Goal: Information Seeking & Learning: Check status

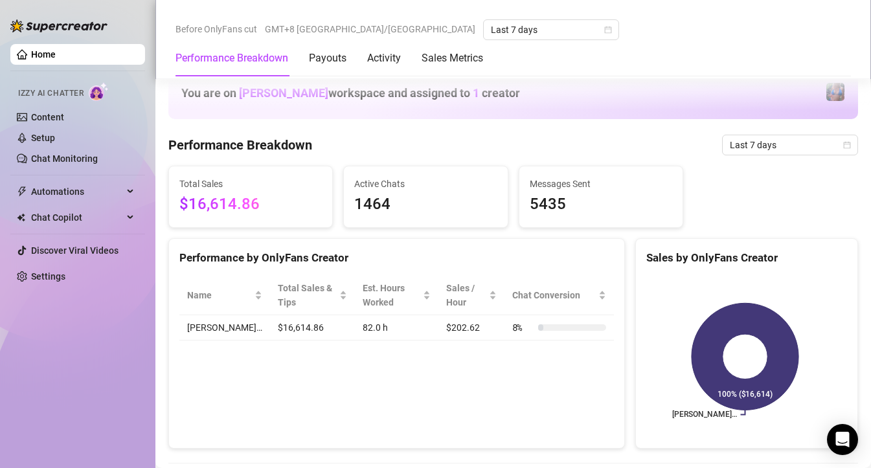
scroll to position [1350, 0]
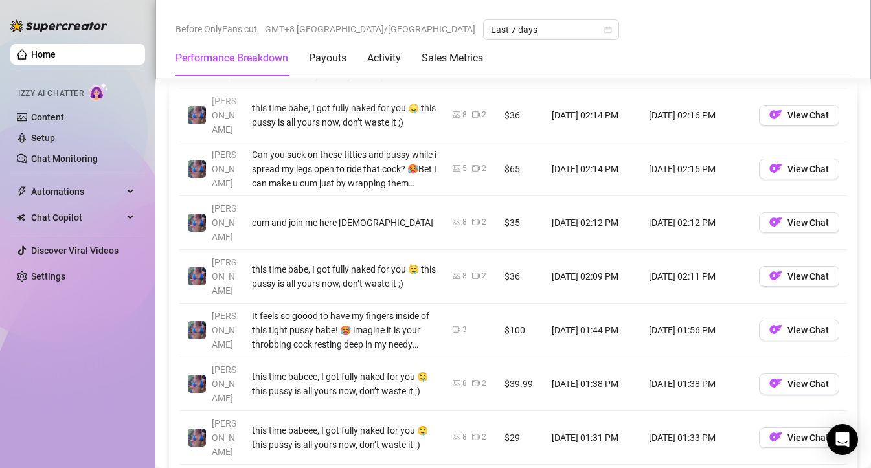
click at [56, 60] on link "Home" at bounding box center [43, 54] width 25 height 10
click at [56, 56] on link "Home" at bounding box center [43, 54] width 25 height 10
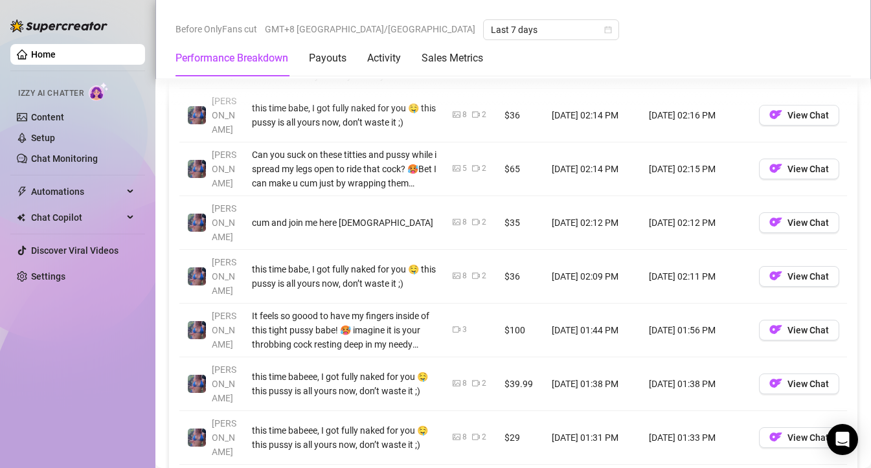
click at [56, 56] on link "Home" at bounding box center [43, 54] width 25 height 10
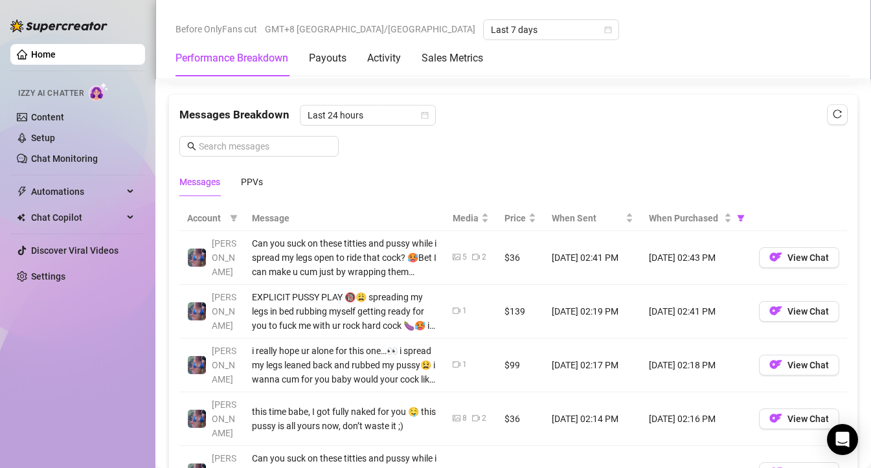
scroll to position [0, 0]
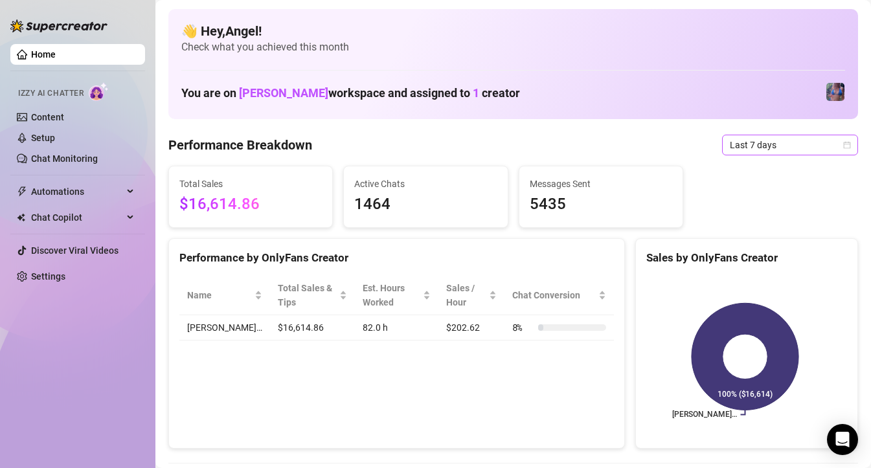
click at [783, 142] on span "Last 7 days" at bounding box center [790, 144] width 120 height 19
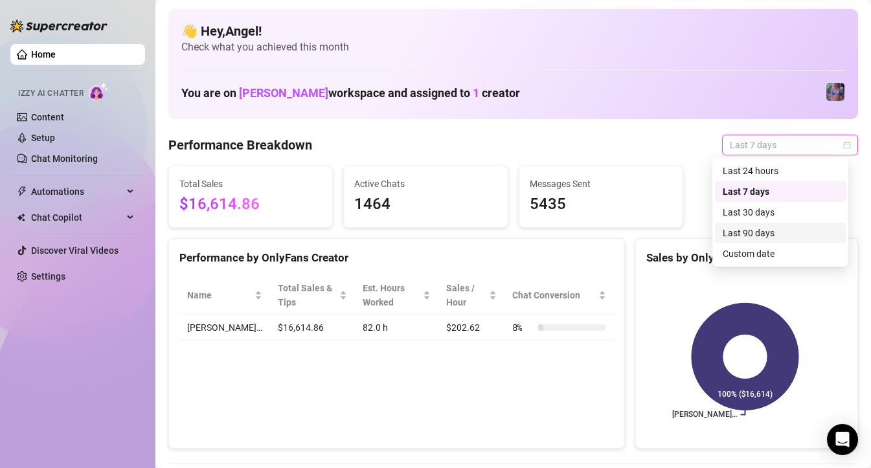
click at [748, 236] on div "Last 90 days" at bounding box center [780, 233] width 115 height 14
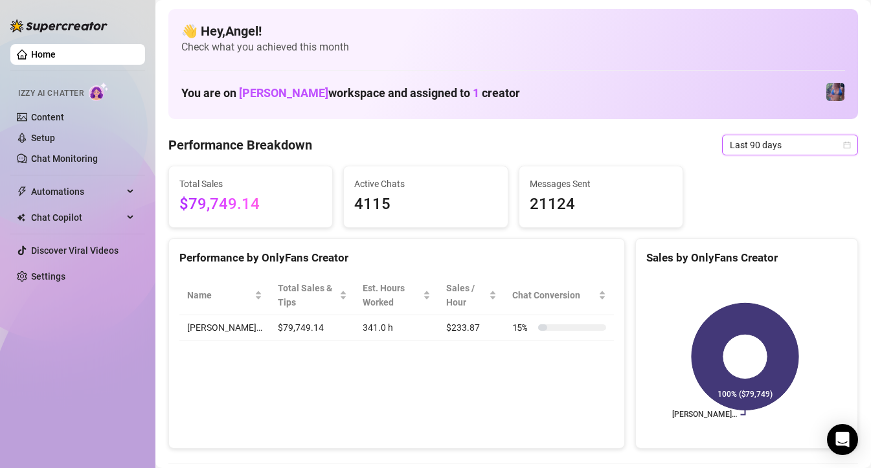
click at [764, 141] on span "Last 90 days" at bounding box center [790, 144] width 120 height 19
click at [31, 50] on link "Home" at bounding box center [43, 54] width 25 height 10
click at [31, 51] on link "Home" at bounding box center [43, 54] width 25 height 10
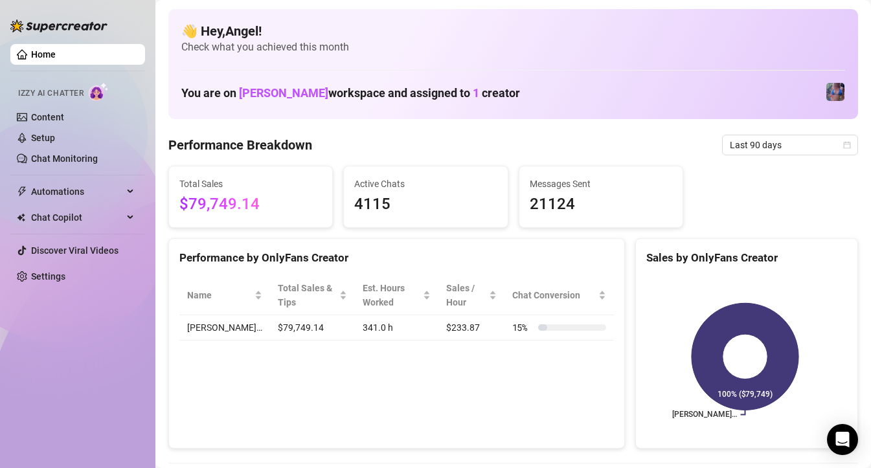
click at [31, 51] on link "Home" at bounding box center [43, 54] width 25 height 10
click at [45, 112] on link "Content" at bounding box center [47, 117] width 33 height 10
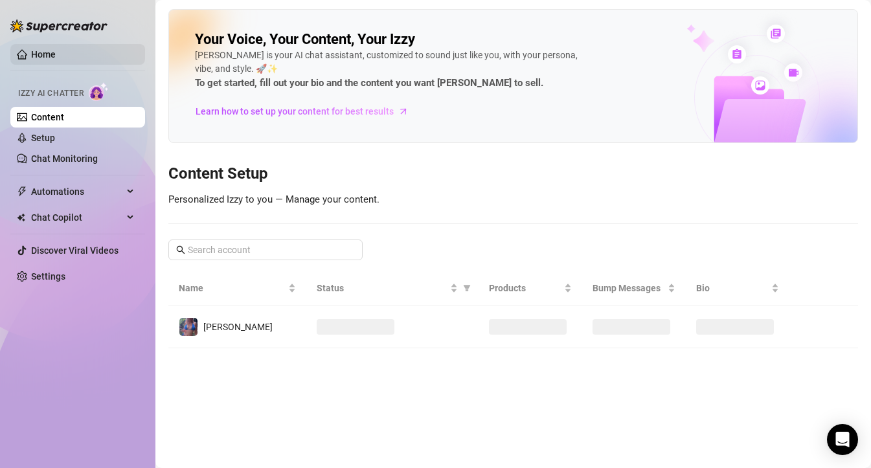
click at [56, 53] on link "Home" at bounding box center [43, 54] width 25 height 10
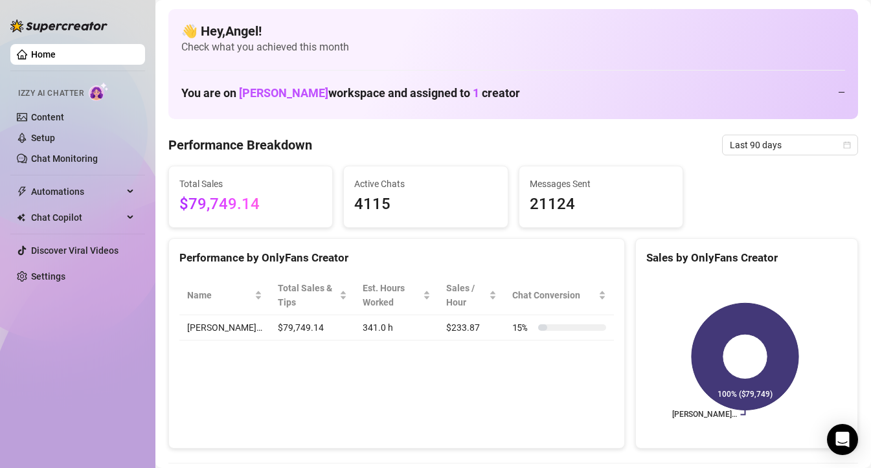
click at [56, 53] on link "Home" at bounding box center [43, 54] width 25 height 10
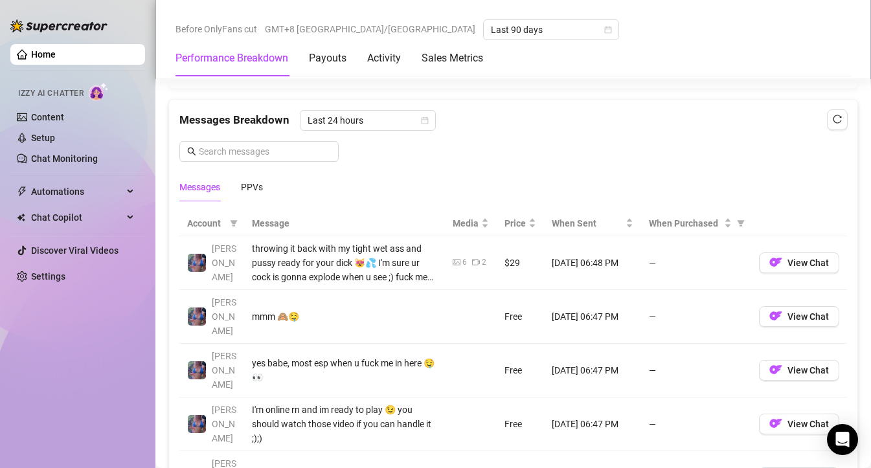
scroll to position [1005, 0]
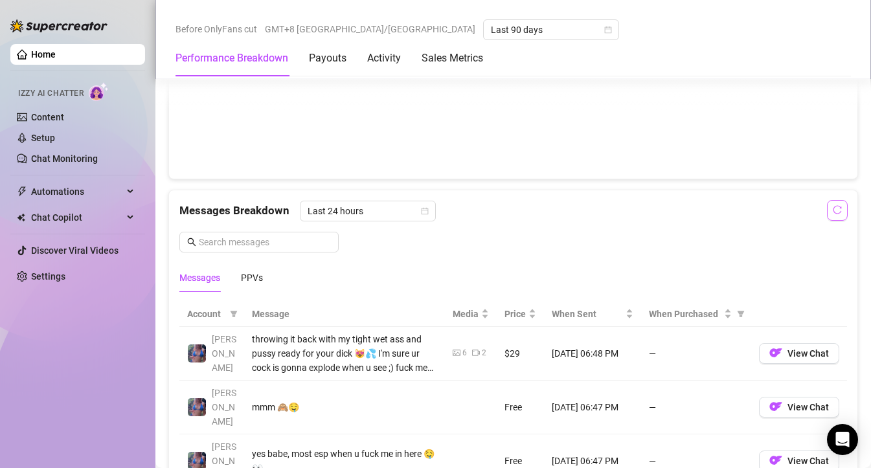
click at [827, 208] on button "button" at bounding box center [837, 210] width 21 height 21
click at [833, 210] on icon "reload" at bounding box center [837, 209] width 9 height 9
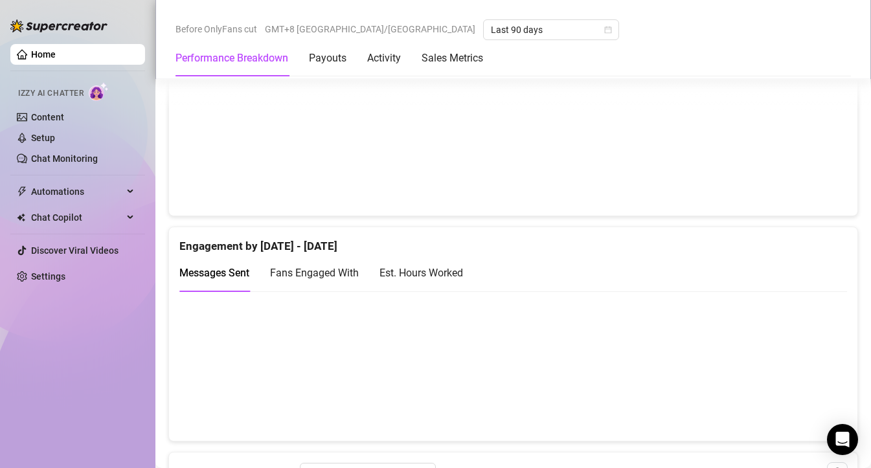
scroll to position [0, 0]
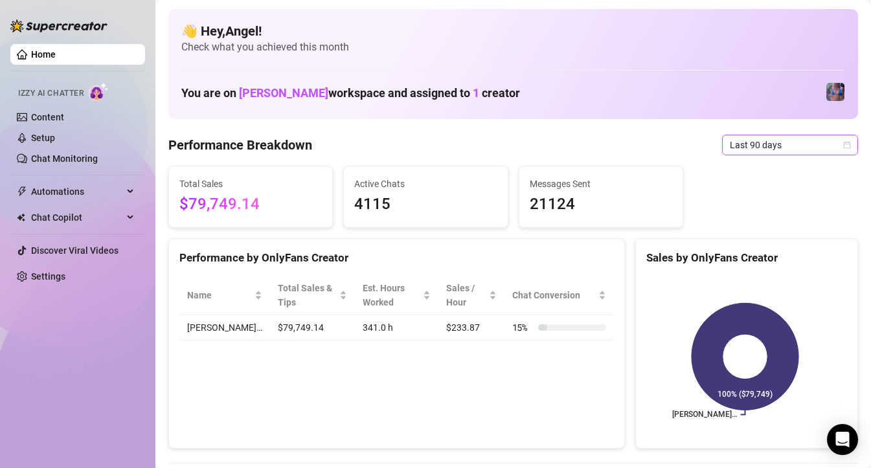
click at [776, 150] on span "Last 90 days" at bounding box center [790, 144] width 120 height 19
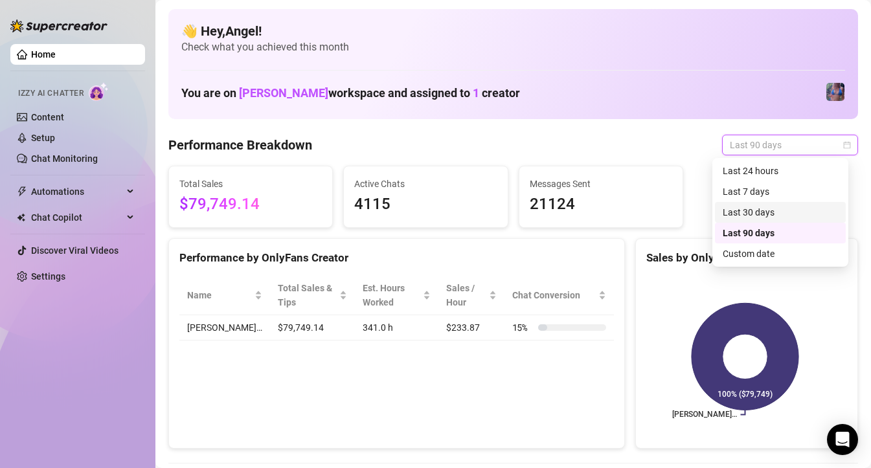
click at [752, 213] on div "Last 30 days" at bounding box center [780, 212] width 115 height 14
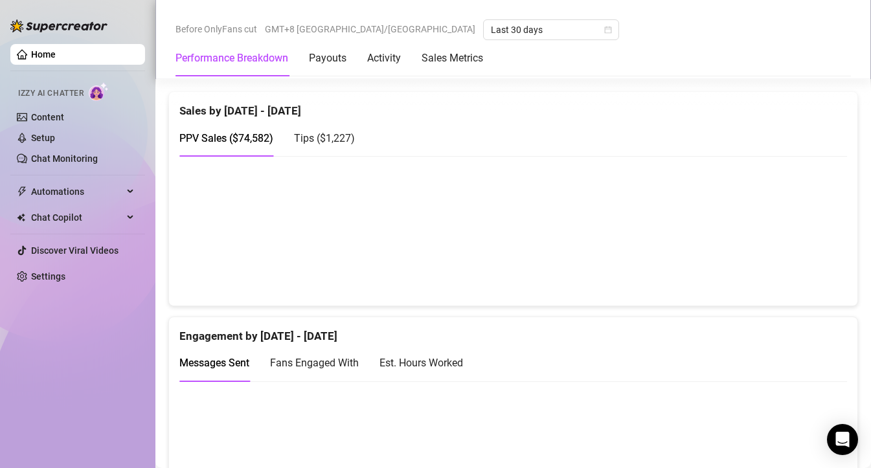
scroll to position [614, 0]
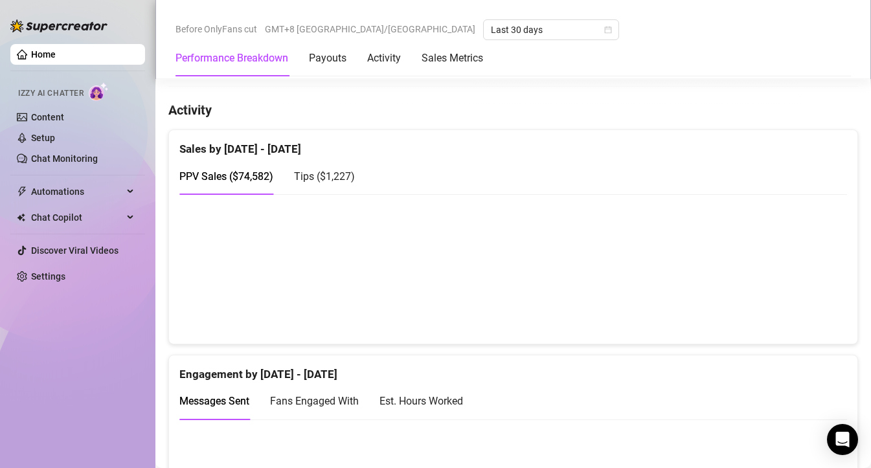
click at [56, 57] on link "Home" at bounding box center [43, 54] width 25 height 10
click at [320, 52] on div "Payouts" at bounding box center [328, 58] width 38 height 16
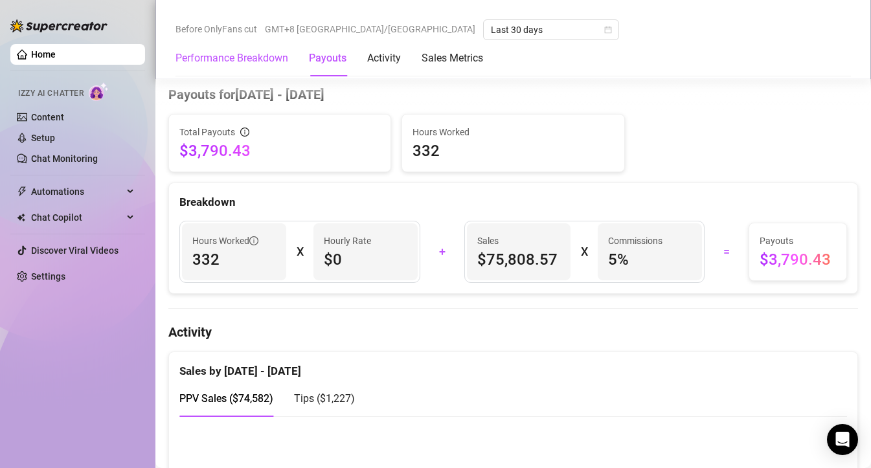
click at [249, 60] on Breakdown "Performance Breakdown" at bounding box center [231, 58] width 113 height 16
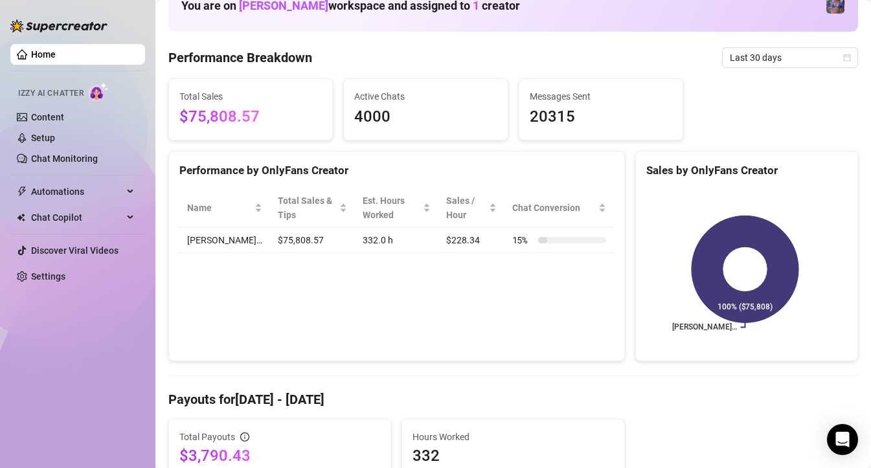
scroll to position [50, 0]
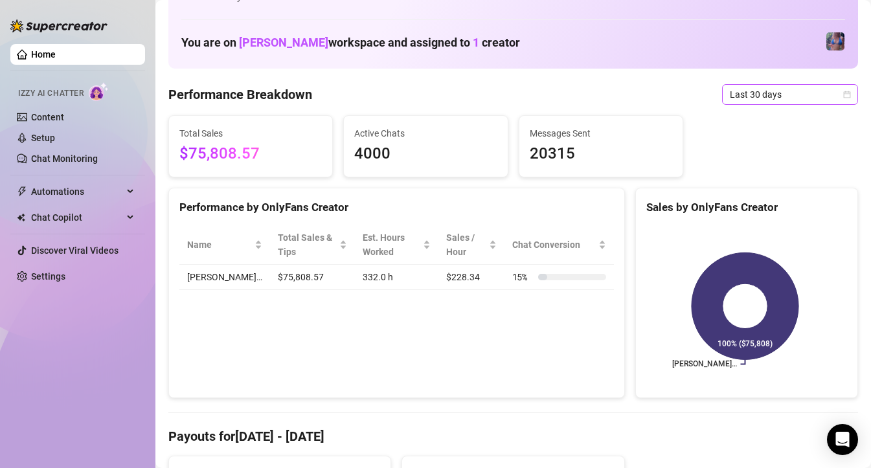
click at [812, 97] on span "Last 30 days" at bounding box center [790, 94] width 120 height 19
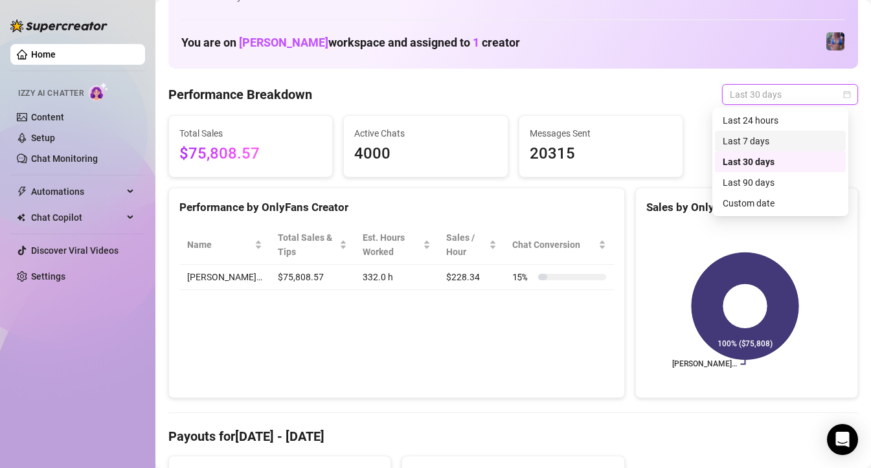
click at [745, 144] on div "Last 7 days" at bounding box center [780, 141] width 115 height 14
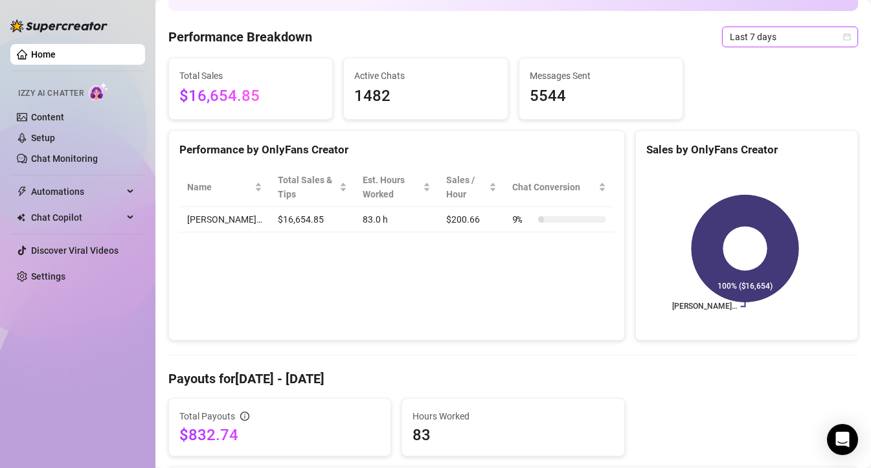
scroll to position [0, 0]
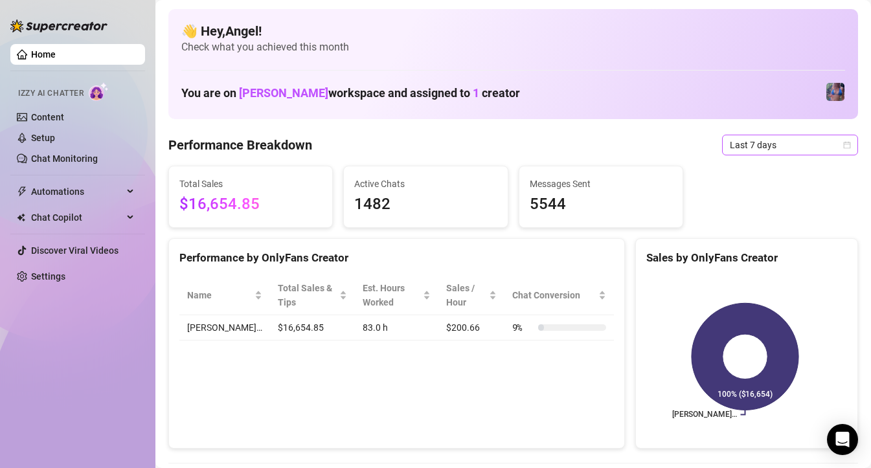
click at [747, 151] on span "Last 7 days" at bounding box center [790, 144] width 120 height 19
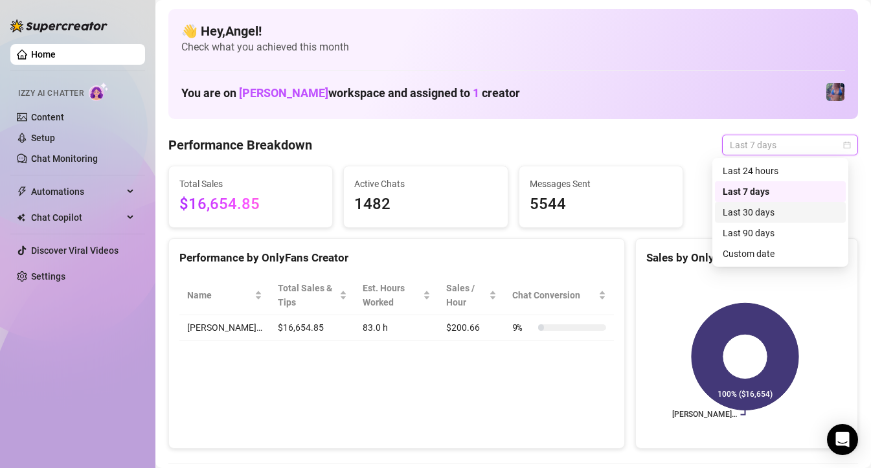
click at [754, 215] on div "Last 30 days" at bounding box center [780, 212] width 115 height 14
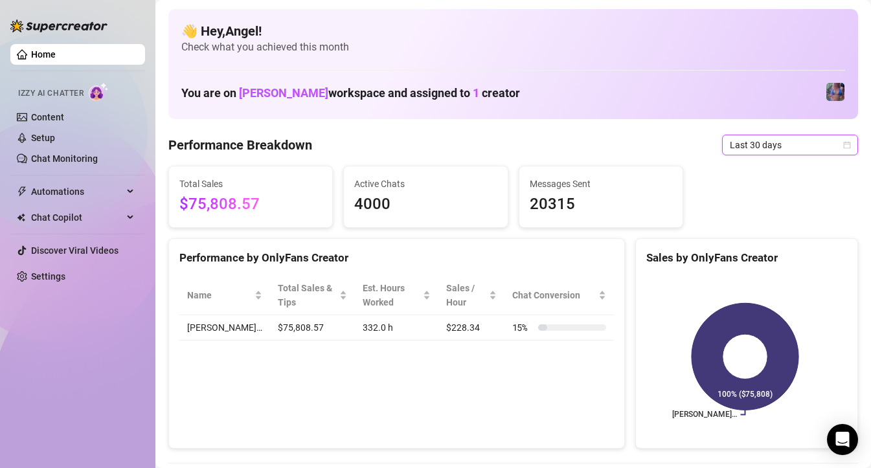
click at [783, 147] on span "Last 30 days" at bounding box center [790, 144] width 120 height 19
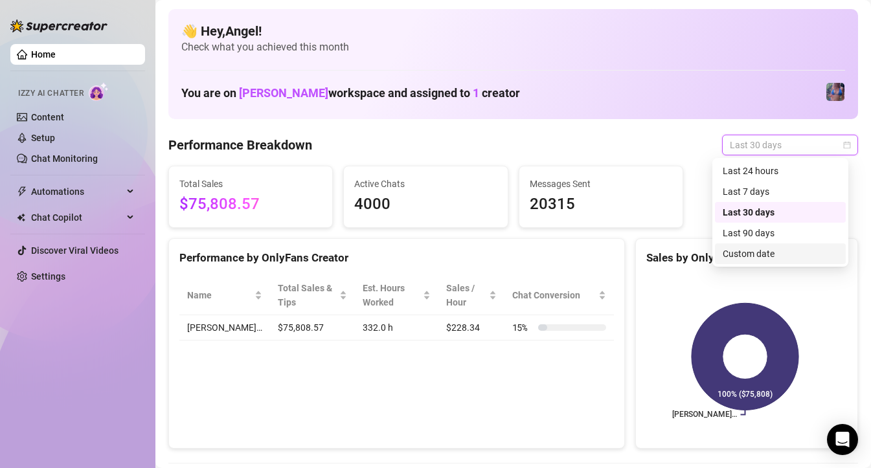
click at [750, 257] on div "Custom date" at bounding box center [780, 254] width 115 height 14
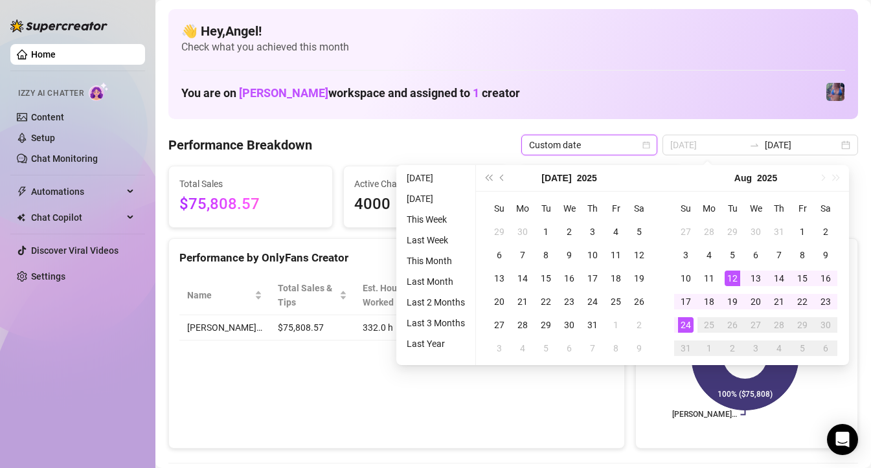
type input "[DATE]"
click at [686, 322] on div "24" at bounding box center [686, 325] width 16 height 16
click at [685, 325] on div "24" at bounding box center [686, 325] width 16 height 16
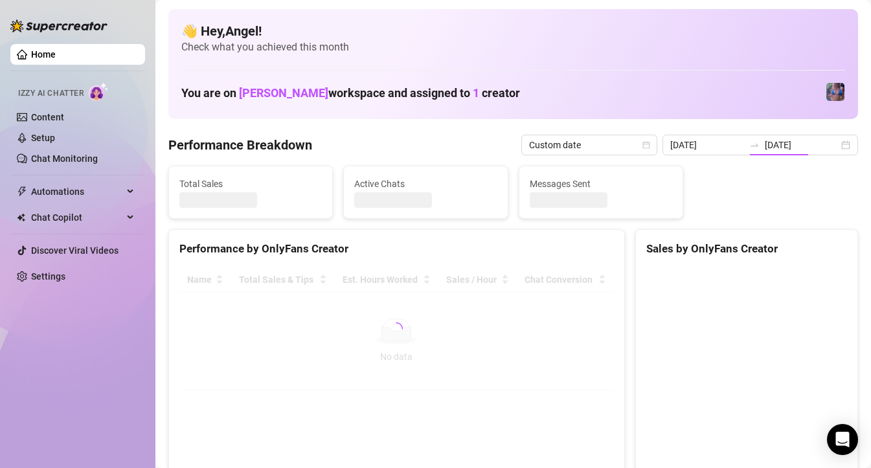
type input "[DATE]"
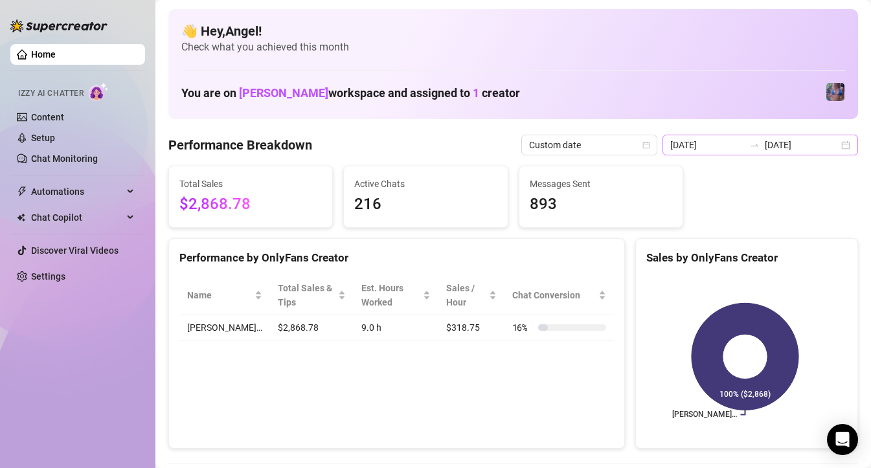
click at [759, 147] on icon "swap-right" at bounding box center [754, 145] width 10 height 10
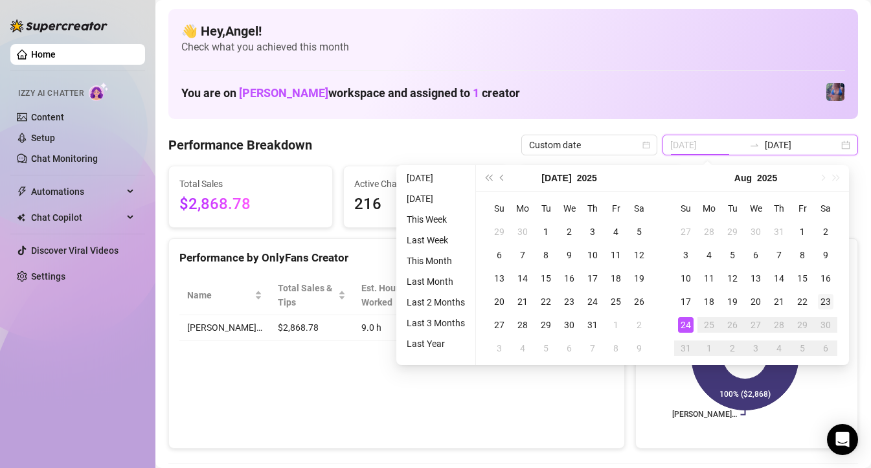
type input "[DATE]"
click at [822, 302] on div "23" at bounding box center [826, 302] width 16 height 16
click at [678, 322] on div "24" at bounding box center [686, 325] width 16 height 16
type input "[DATE]"
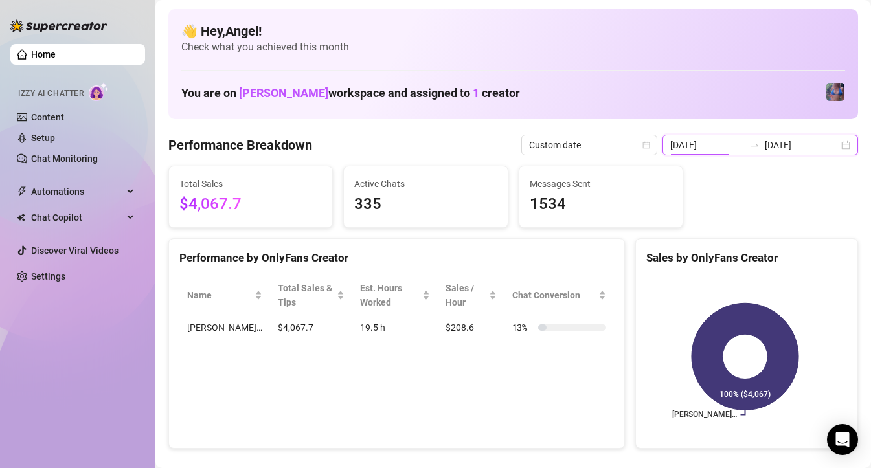
click at [736, 148] on input "[DATE]" at bounding box center [707, 145] width 74 height 14
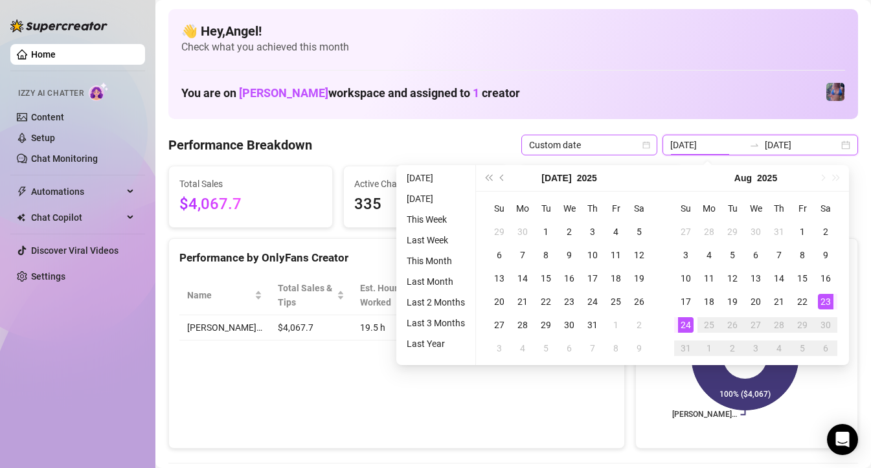
click at [629, 149] on span "Custom date" at bounding box center [589, 144] width 120 height 19
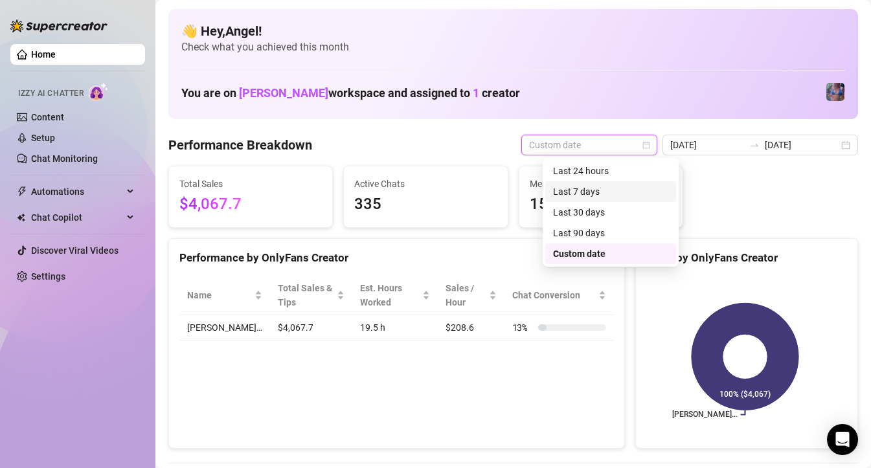
click at [570, 193] on div "Last 7 days" at bounding box center [610, 192] width 115 height 14
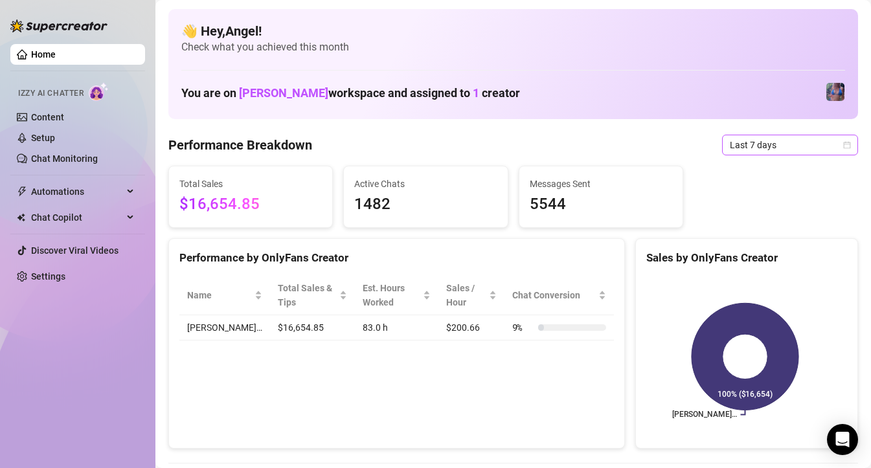
click at [763, 152] on span "Last 7 days" at bounding box center [790, 144] width 120 height 19
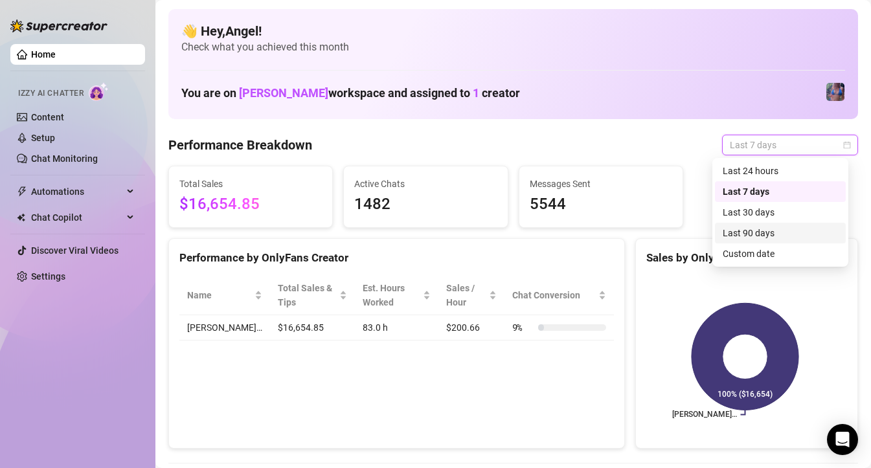
click at [739, 231] on div "Last 90 days" at bounding box center [780, 233] width 115 height 14
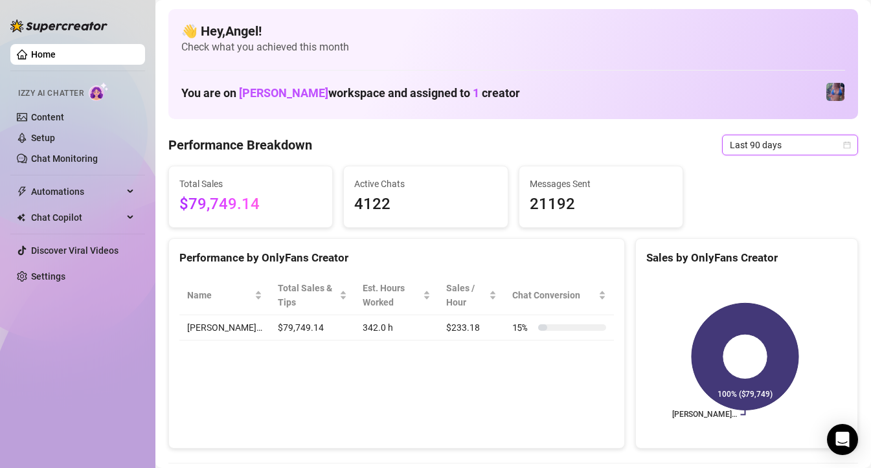
scroll to position [1, 0]
click at [734, 150] on span "Last 90 days" at bounding box center [790, 144] width 120 height 19
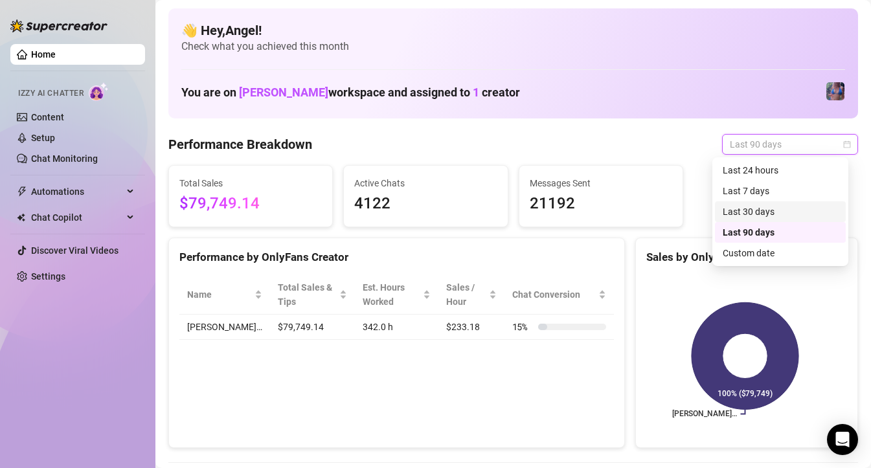
click at [728, 214] on div "Last 30 days" at bounding box center [780, 212] width 115 height 14
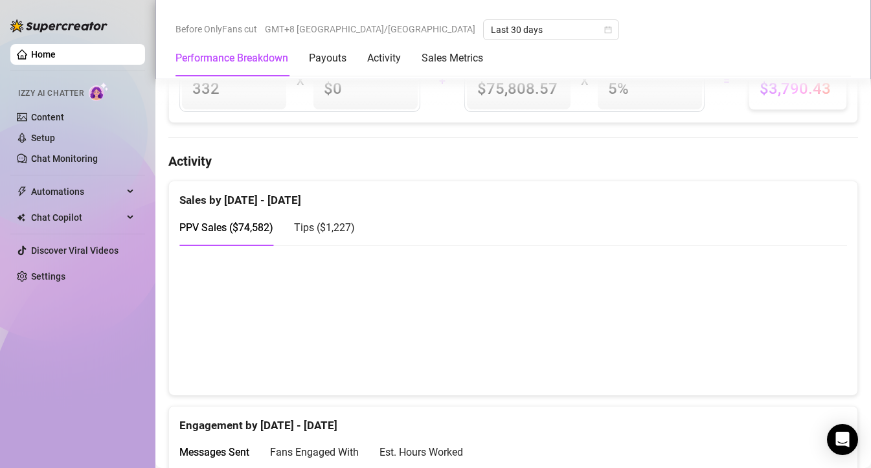
scroll to position [0, 0]
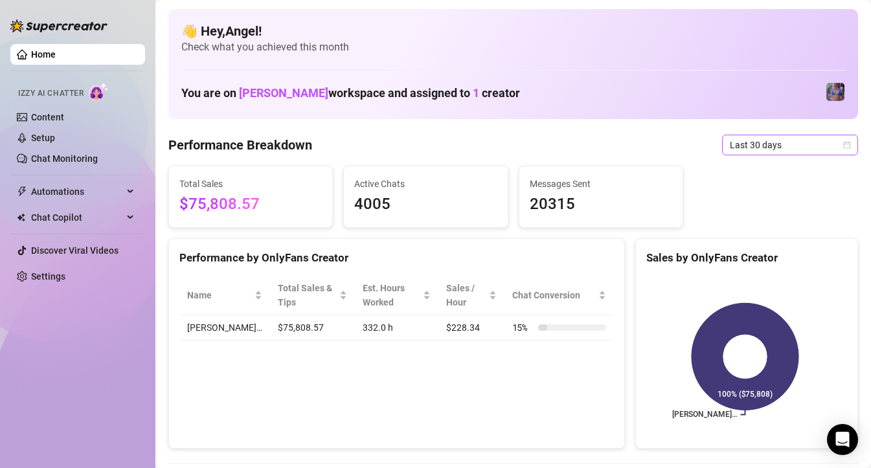
click at [744, 144] on span "Last 30 days" at bounding box center [790, 144] width 120 height 19
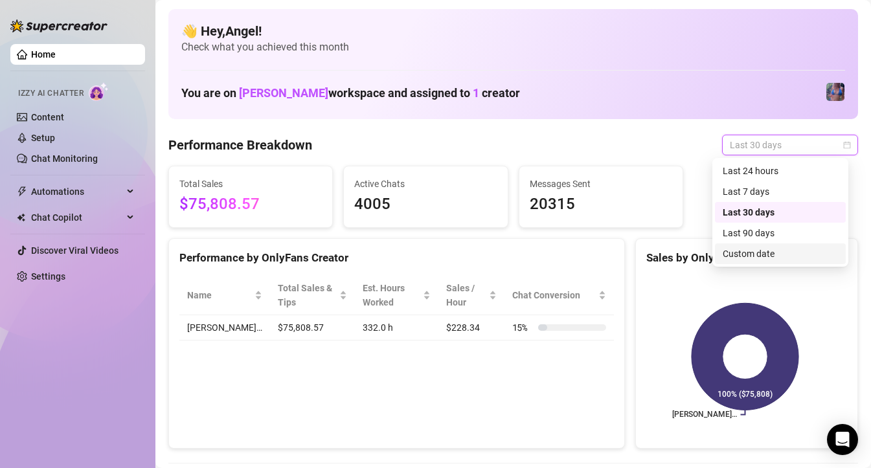
click at [732, 249] on div "Custom date" at bounding box center [780, 254] width 115 height 14
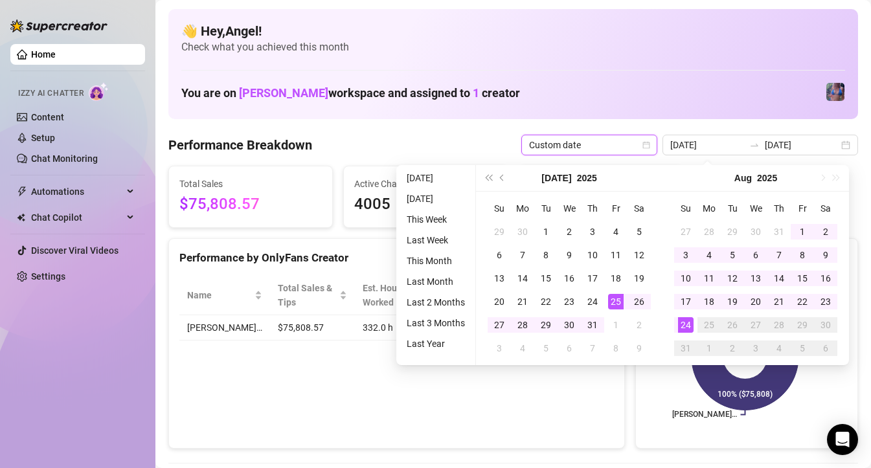
type input "[DATE]"
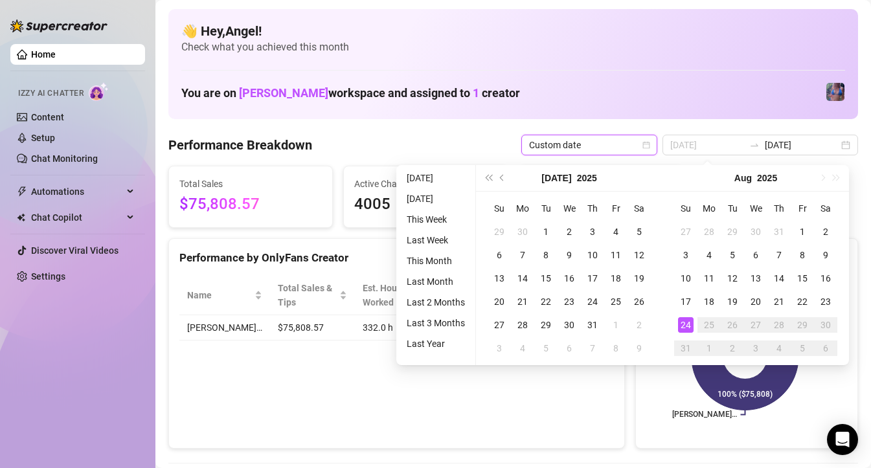
click at [691, 324] on div "24" at bounding box center [686, 325] width 16 height 16
click at [689, 326] on div "24" at bounding box center [686, 325] width 16 height 16
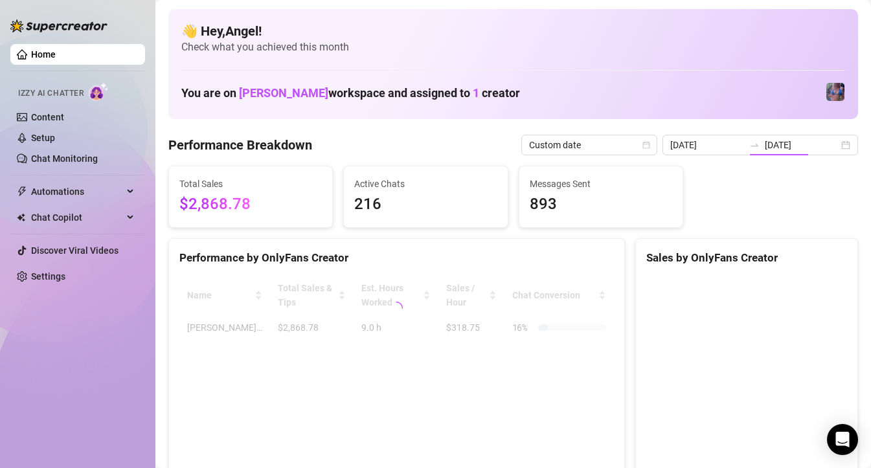
type input "[DATE]"
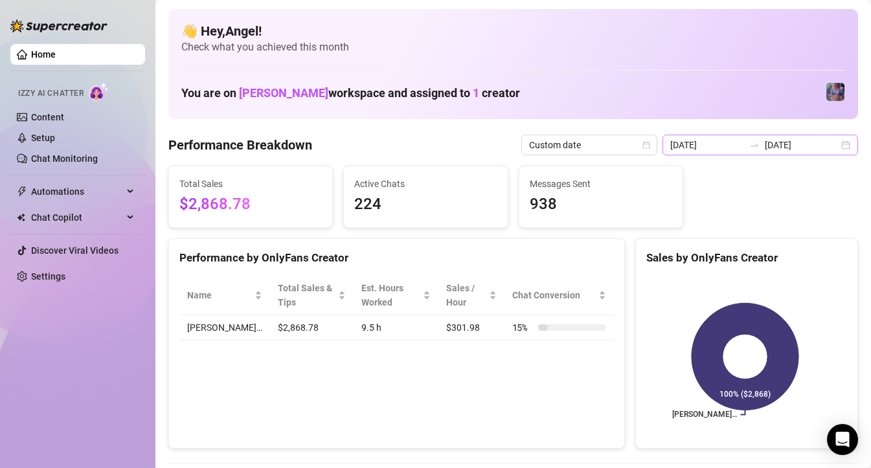
click at [750, 148] on div at bounding box center [754, 145] width 21 height 10
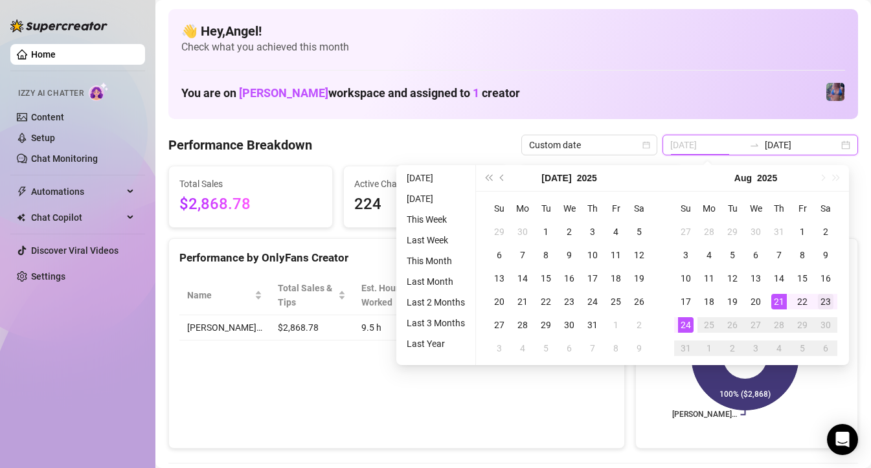
type input "[DATE]"
click at [829, 304] on div "23" at bounding box center [826, 302] width 16 height 16
type input "[DATE]"
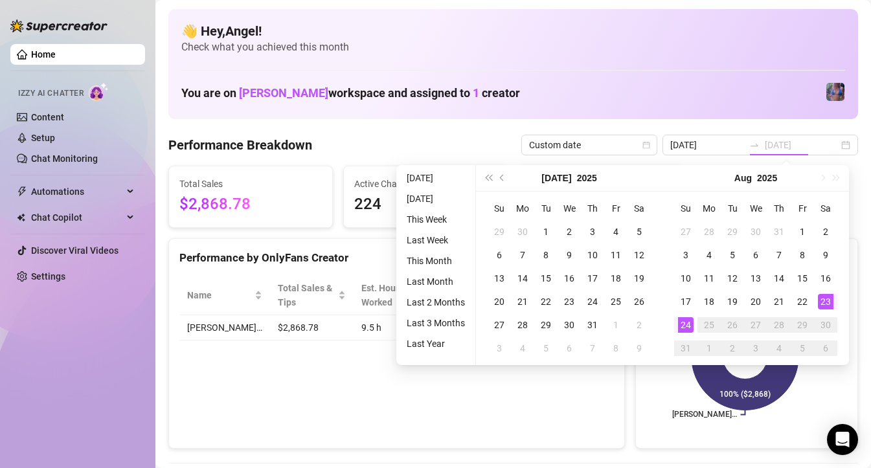
type input "[DATE]"
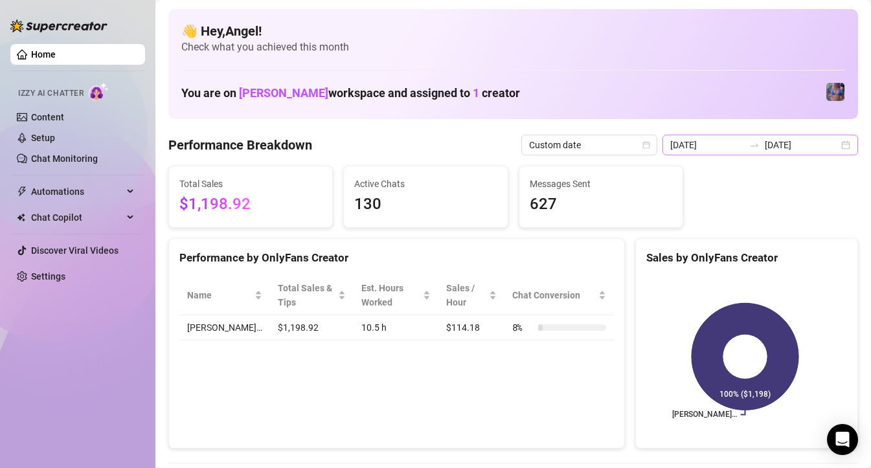
click at [752, 144] on div at bounding box center [754, 145] width 21 height 10
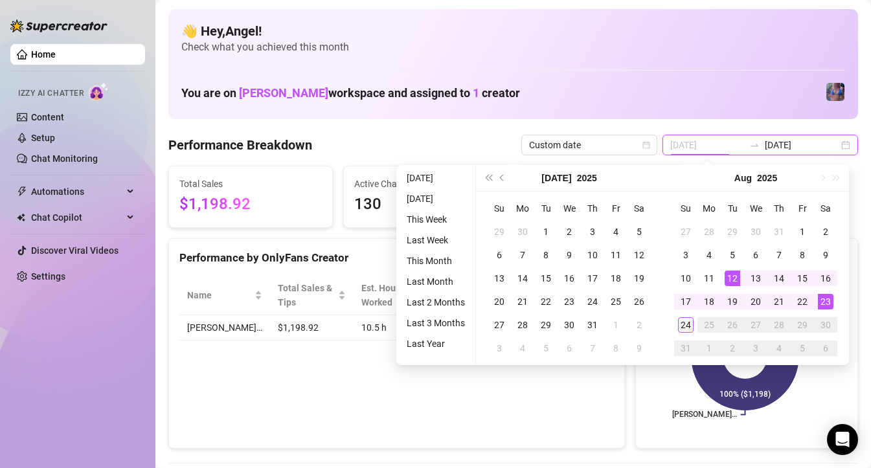
type input "[DATE]"
click at [690, 328] on div "24" at bounding box center [686, 325] width 16 height 16
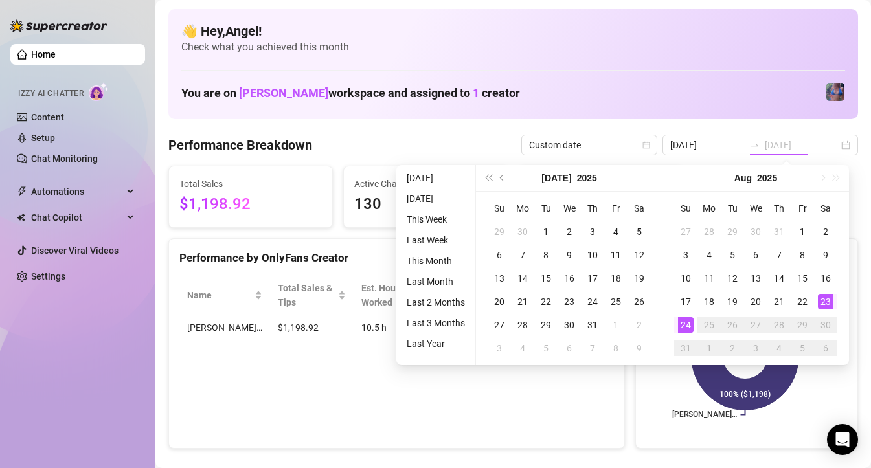
click at [689, 324] on div "24" at bounding box center [686, 325] width 16 height 16
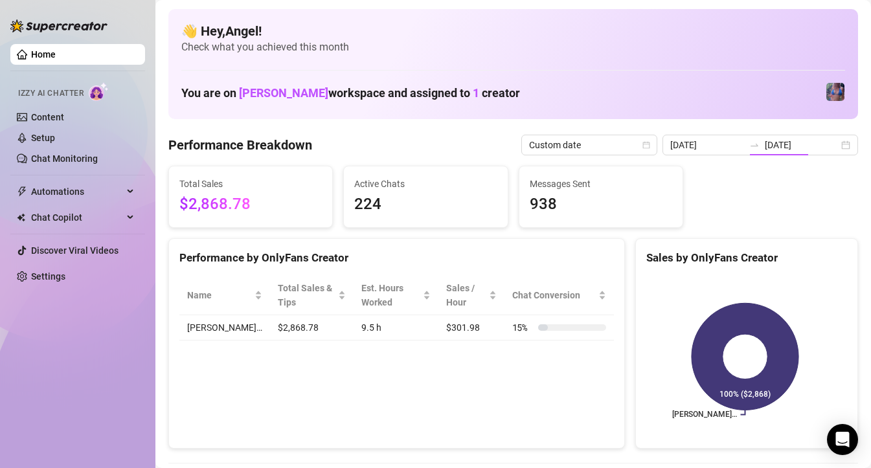
type input "[DATE]"
click at [615, 149] on span "Custom date" at bounding box center [589, 144] width 120 height 19
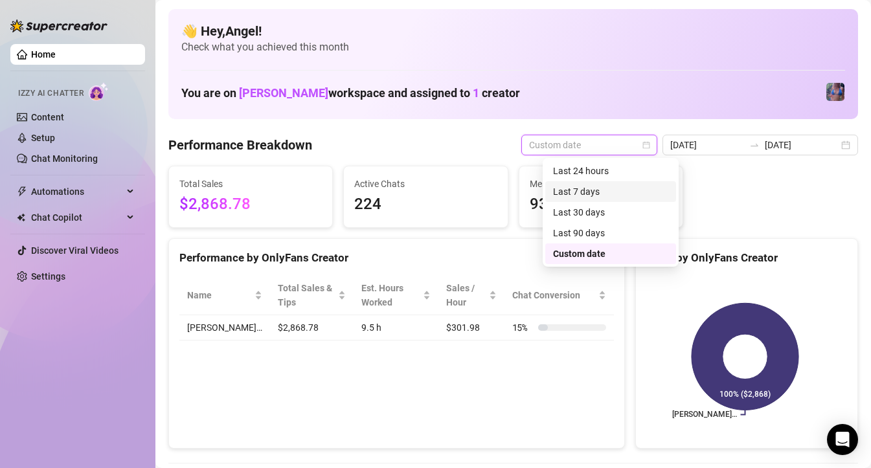
click at [596, 189] on div "Last 7 days" at bounding box center [610, 192] width 115 height 14
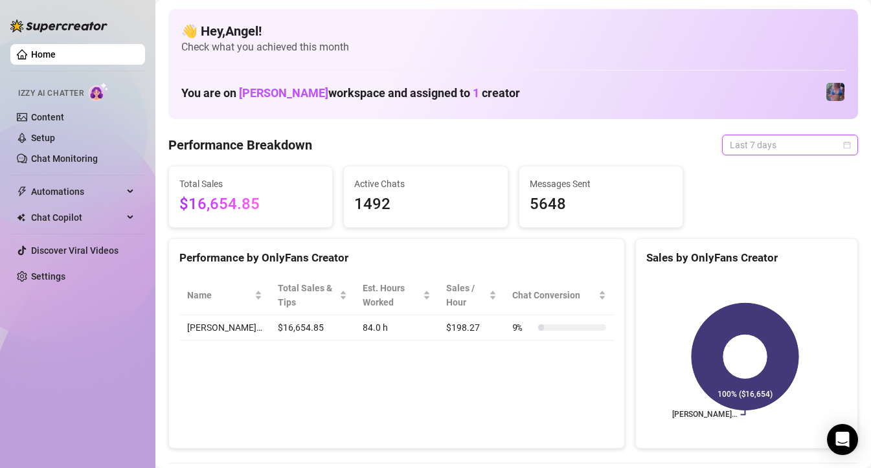
click at [744, 151] on span "Last 7 days" at bounding box center [790, 144] width 120 height 19
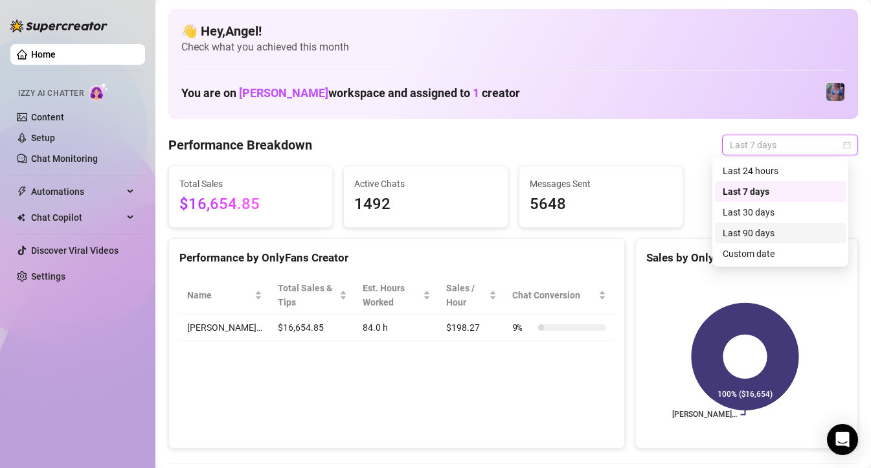
click at [739, 236] on div "Last 90 days" at bounding box center [780, 233] width 115 height 14
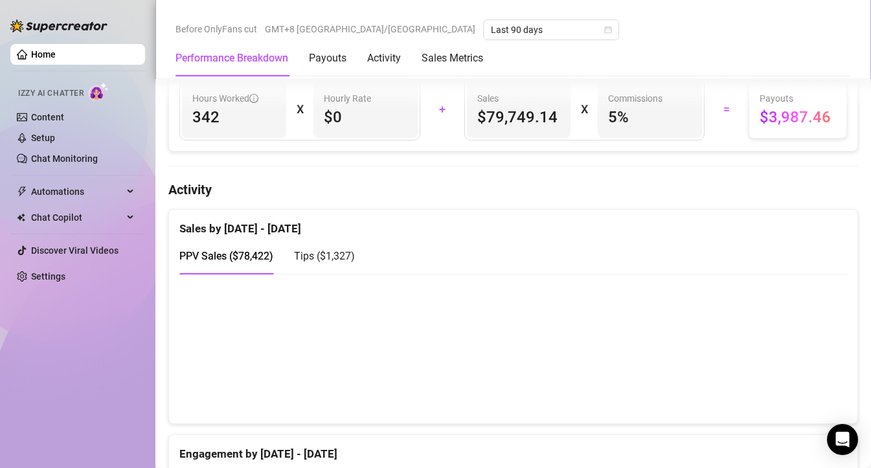
scroll to position [536, 0]
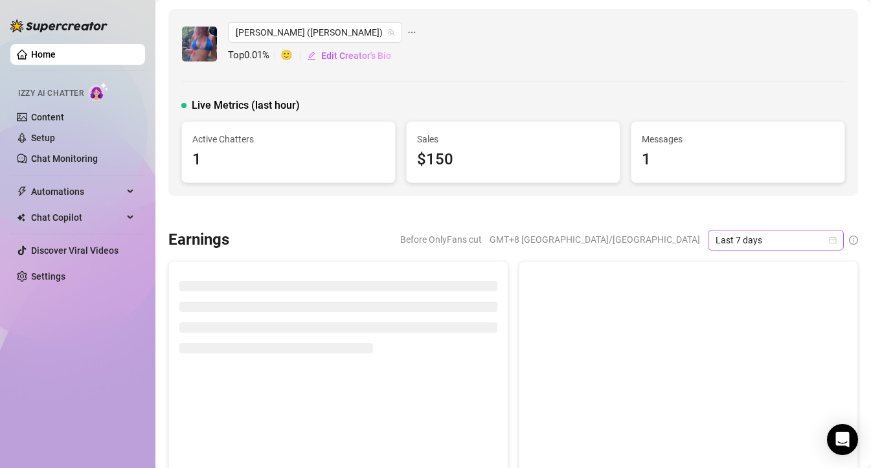
click at [746, 236] on span "Last 7 days" at bounding box center [775, 239] width 120 height 19
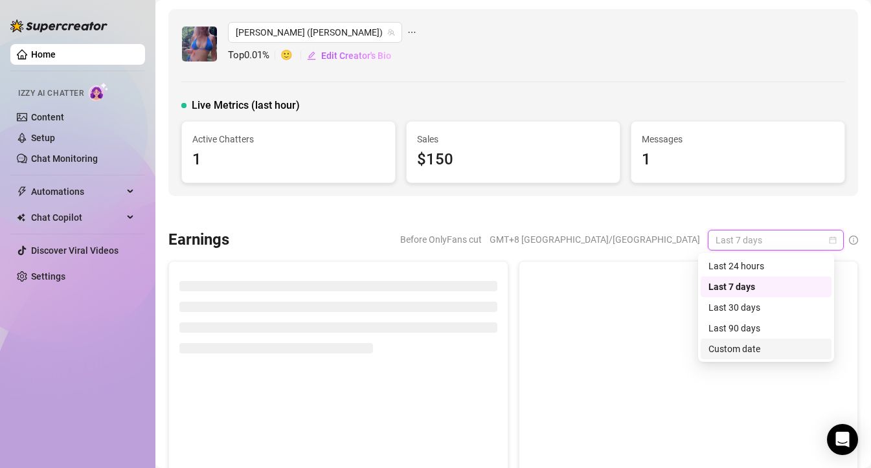
click at [742, 358] on div "Custom date" at bounding box center [765, 349] width 131 height 21
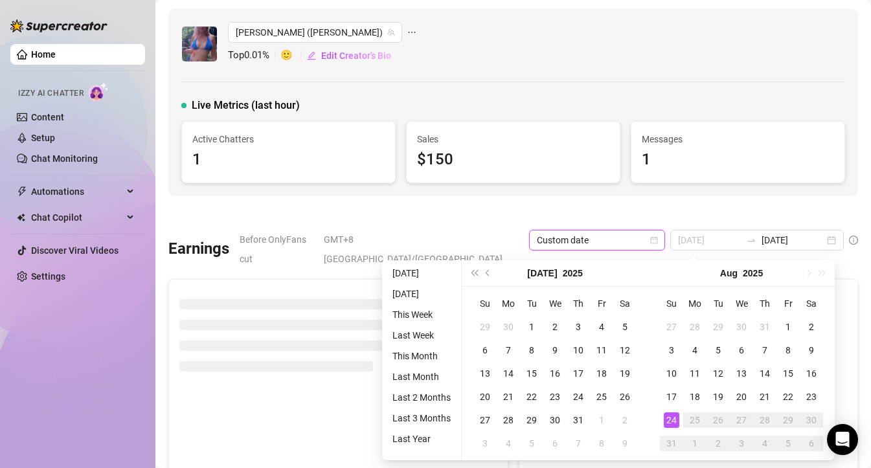
click at [674, 415] on div "24" at bounding box center [672, 420] width 16 height 16
click at [673, 420] on div "24" at bounding box center [672, 420] width 16 height 16
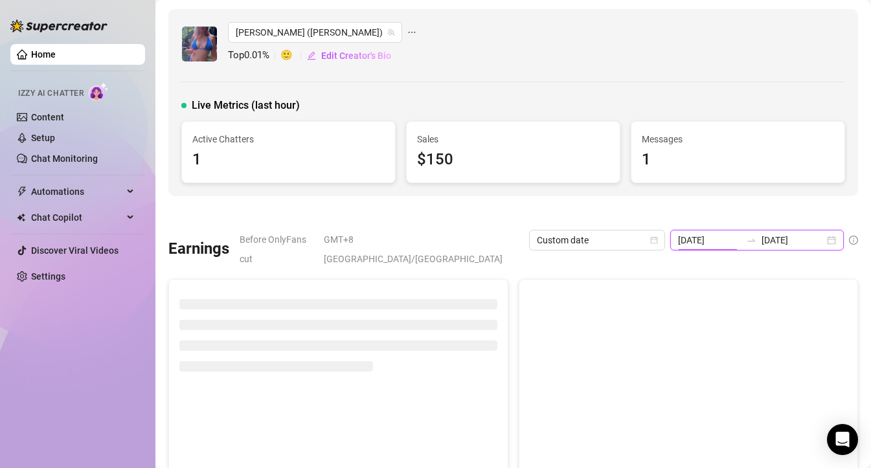
click at [723, 246] on input "[DATE]" at bounding box center [709, 240] width 63 height 14
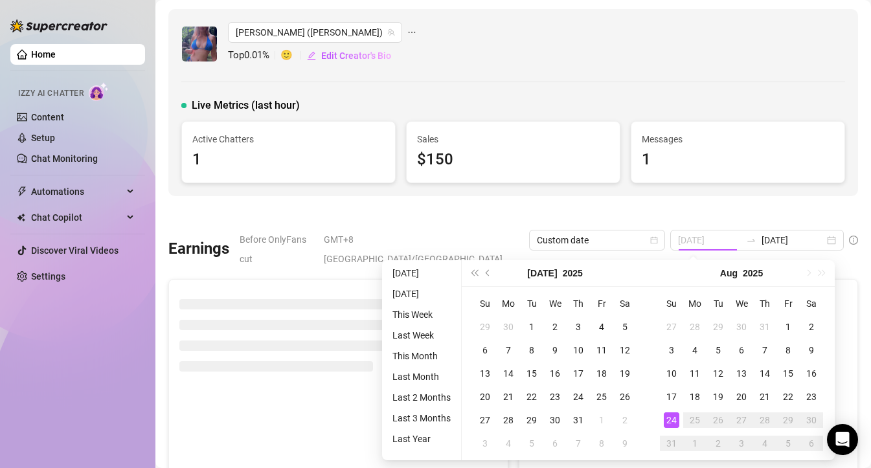
click at [671, 417] on div "24" at bounding box center [672, 420] width 16 height 16
click at [672, 419] on div "24" at bounding box center [672, 420] width 16 height 16
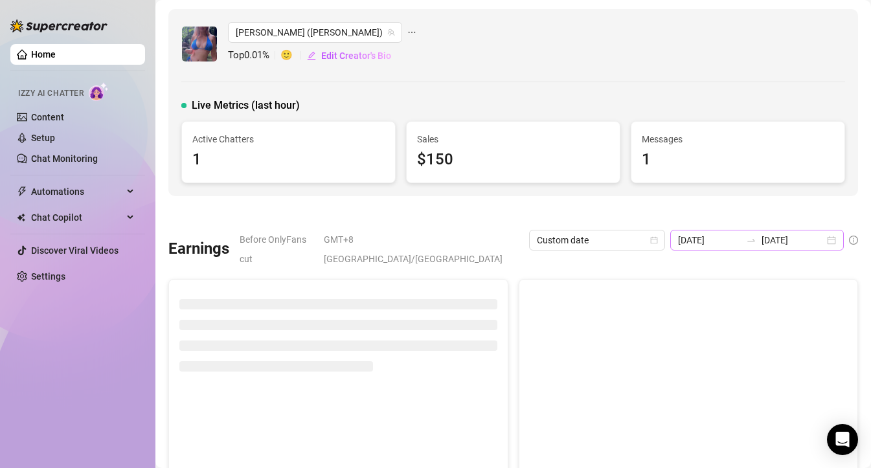
click at [708, 247] on div "2025-08-17 2025-08-24" at bounding box center [757, 240] width 174 height 21
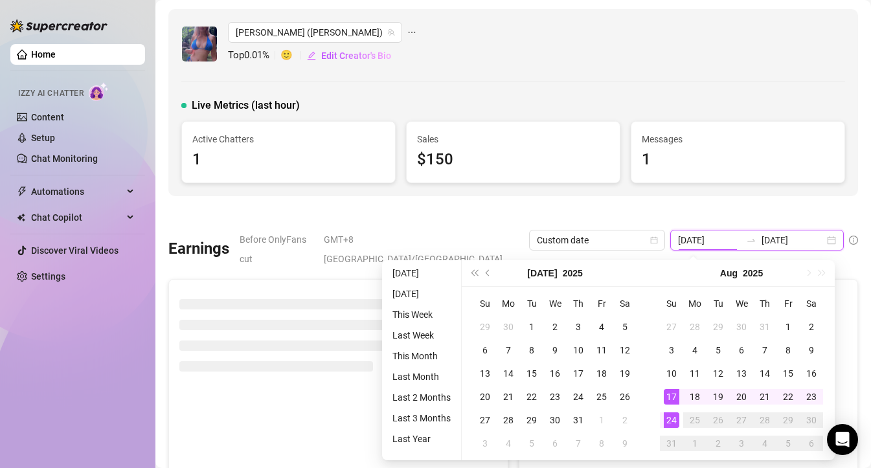
type input "[DATE]"
click at [668, 422] on div "24" at bounding box center [672, 420] width 16 height 16
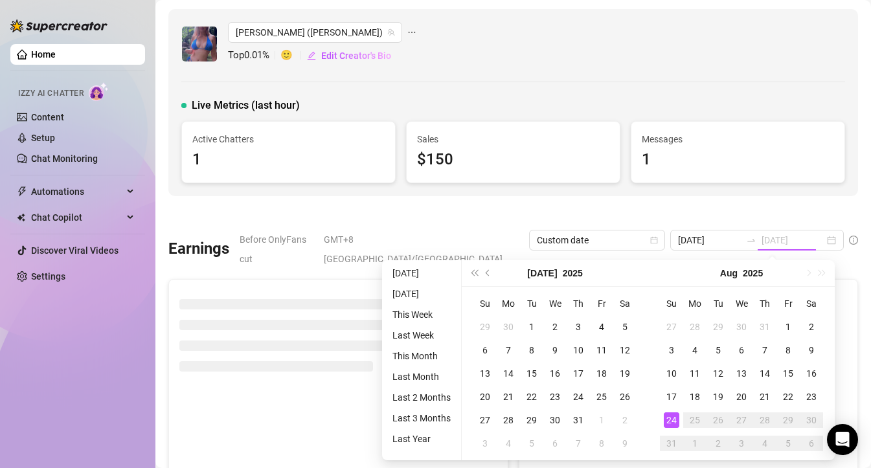
click at [669, 420] on div "24" at bounding box center [672, 420] width 16 height 16
type input "[DATE]"
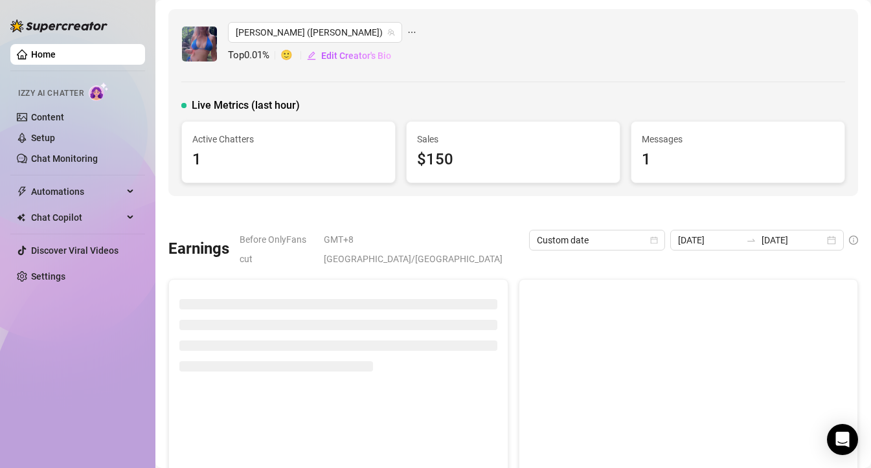
click at [717, 191] on div "Jaylie (jaylietori) Top 0.01 % 🙂 Edit Creator's Bio Live Metrics (last hour) Ac…" at bounding box center [512, 102] width 689 height 187
click at [464, 91] on div "Jaylie (jaylietori) Top 0.01 % 🙂 Edit Creator's Bio Live Metrics (last hour) Ac…" at bounding box center [512, 102] width 689 height 187
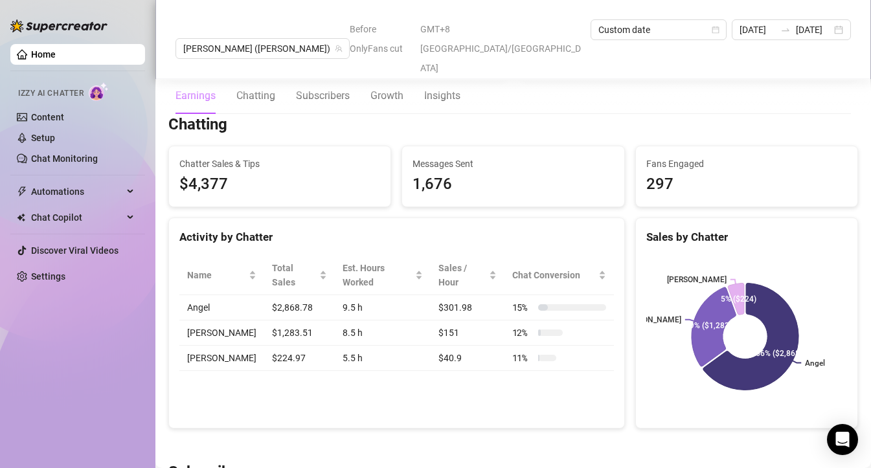
scroll to position [417, 0]
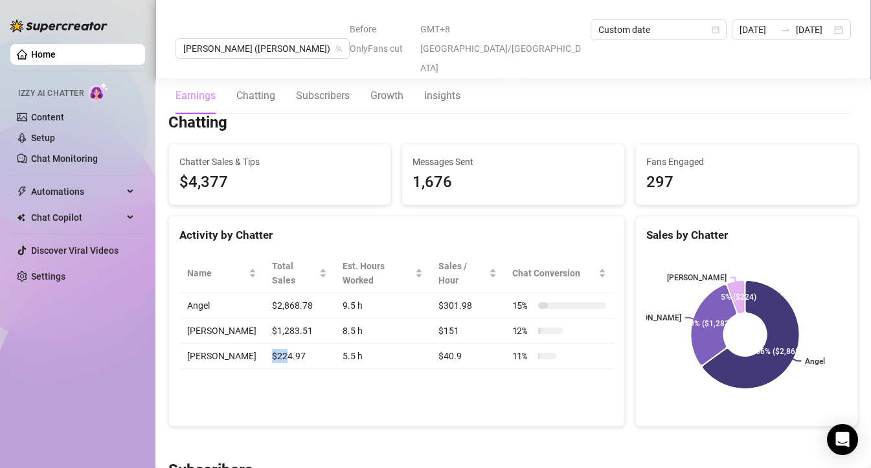
drag, startPoint x: 256, startPoint y: 326, endPoint x: 239, endPoint y: 326, distance: 17.5
click at [264, 344] on td "$224.97" at bounding box center [299, 356] width 71 height 25
drag, startPoint x: 281, startPoint y: 323, endPoint x: 230, endPoint y: 329, distance: 50.8
click at [230, 344] on tr "Eunice $224.97 5.5 h $40.9 11 %" at bounding box center [396, 356] width 434 height 25
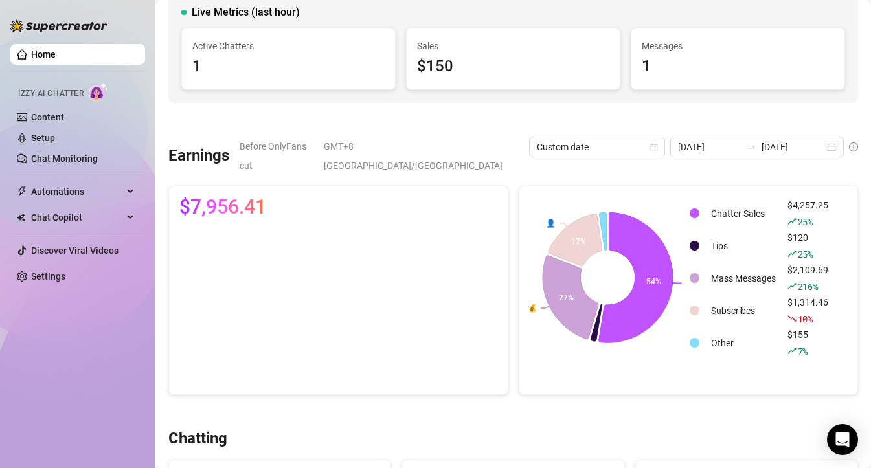
scroll to position [0, 0]
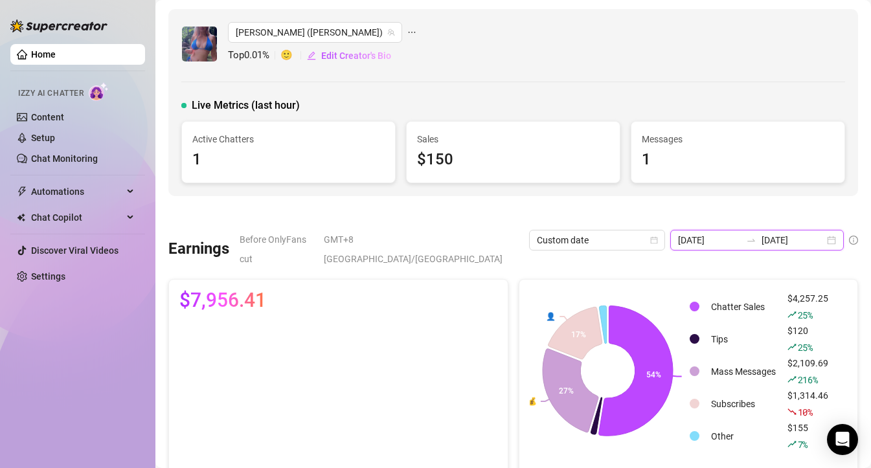
click at [767, 245] on input "[DATE]" at bounding box center [792, 240] width 63 height 14
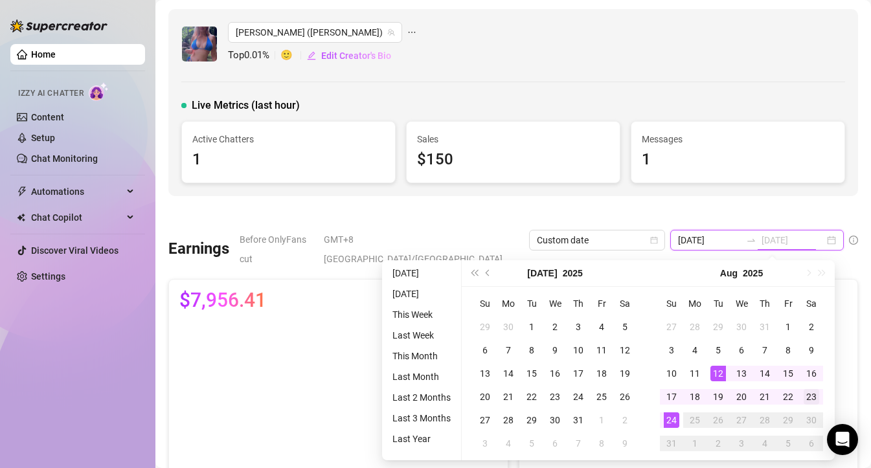
type input "[DATE]"
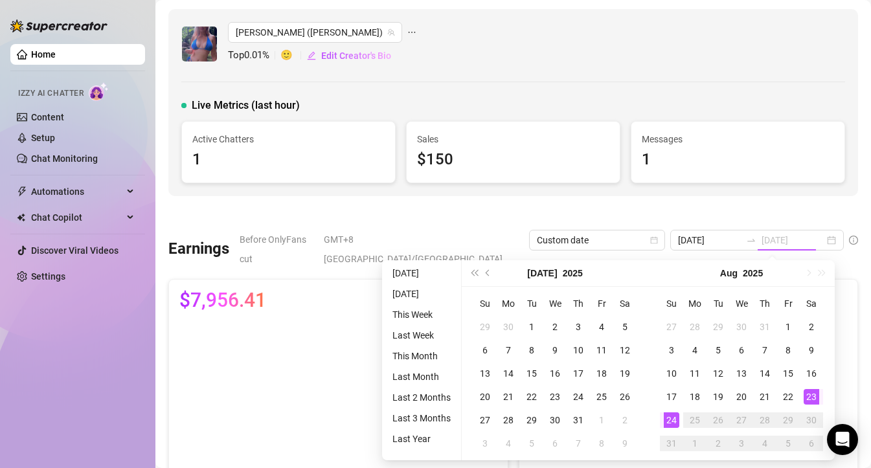
click at [809, 400] on div "23" at bounding box center [811, 397] width 16 height 16
click at [810, 396] on div "23" at bounding box center [811, 397] width 16 height 16
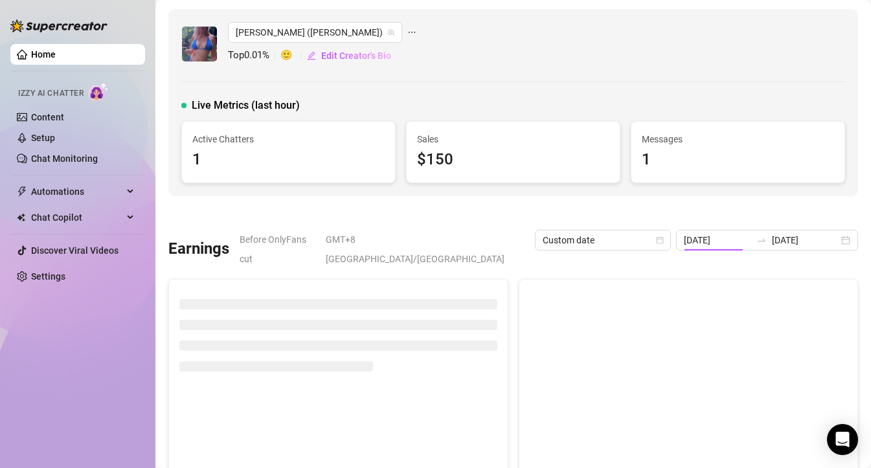
type input "[DATE]"
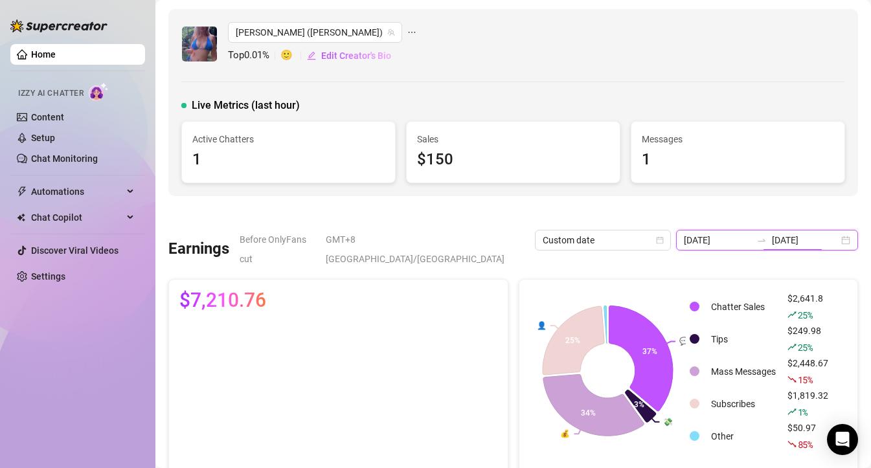
click at [787, 236] on input "[DATE]" at bounding box center [805, 240] width 67 height 14
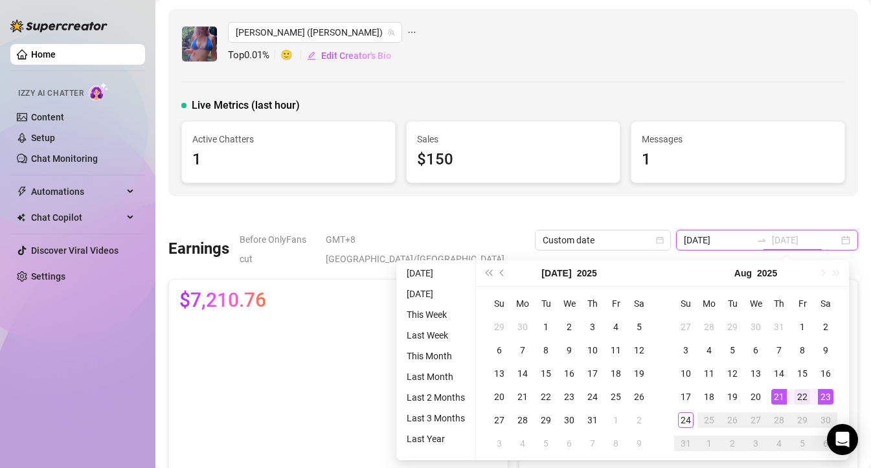
type input "[DATE]"
click at [801, 402] on div "22" at bounding box center [802, 397] width 16 height 16
click at [802, 396] on div "22" at bounding box center [802, 397] width 16 height 16
type input "[DATE]"
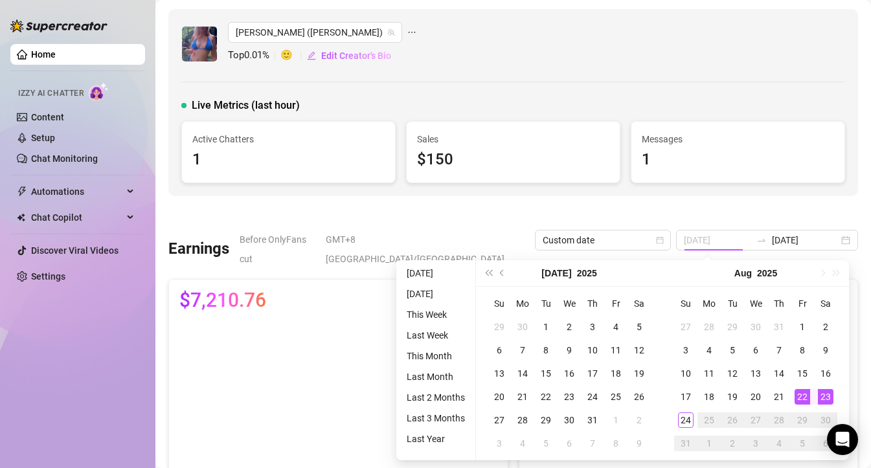
type input "[DATE]"
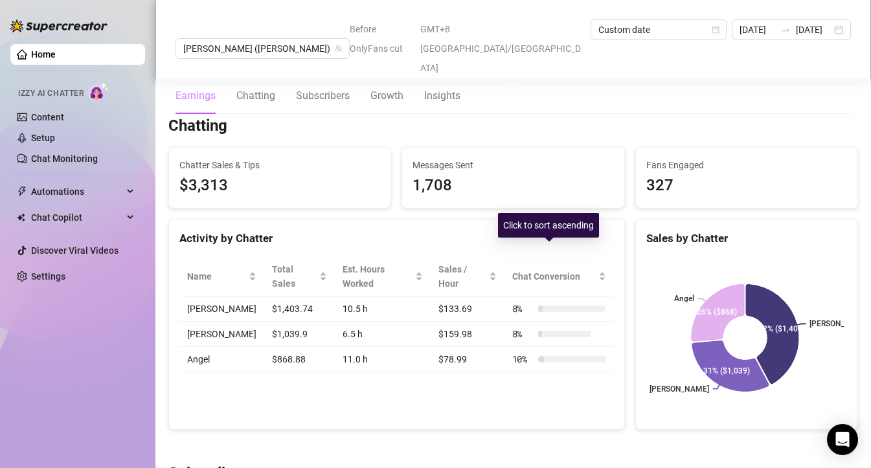
scroll to position [405, 0]
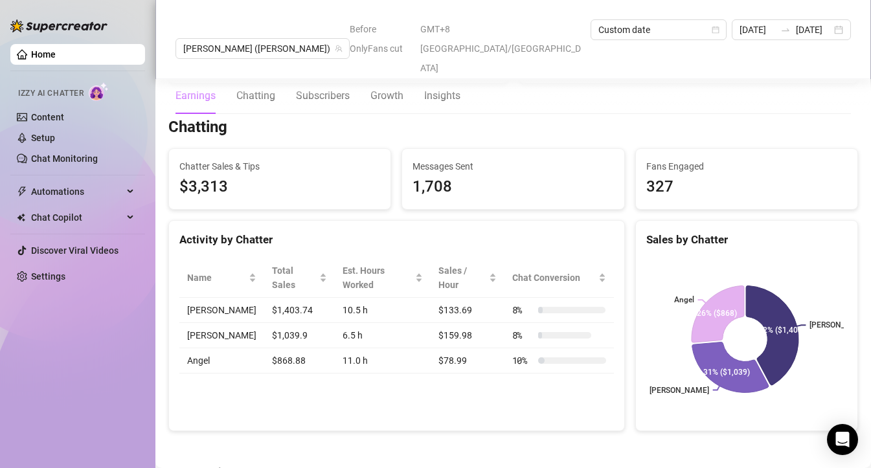
click at [37, 60] on link "Home" at bounding box center [43, 54] width 25 height 10
click at [38, 59] on link "Home" at bounding box center [43, 54] width 25 height 10
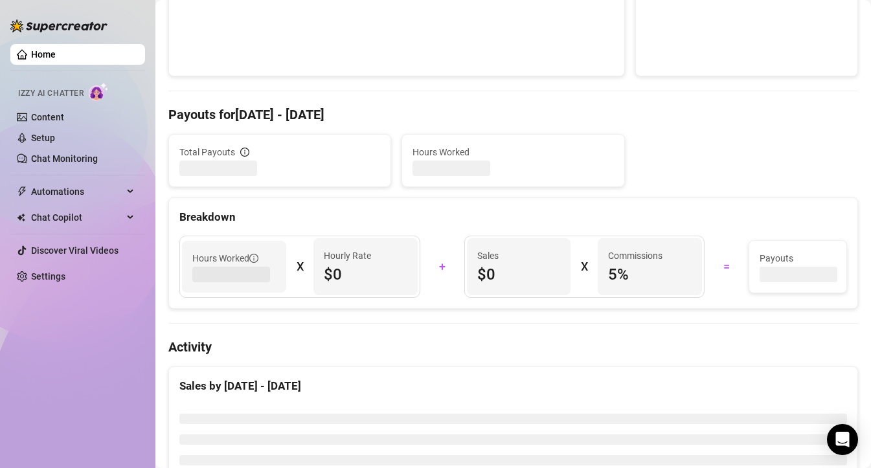
click at [38, 58] on link "Home" at bounding box center [43, 54] width 25 height 10
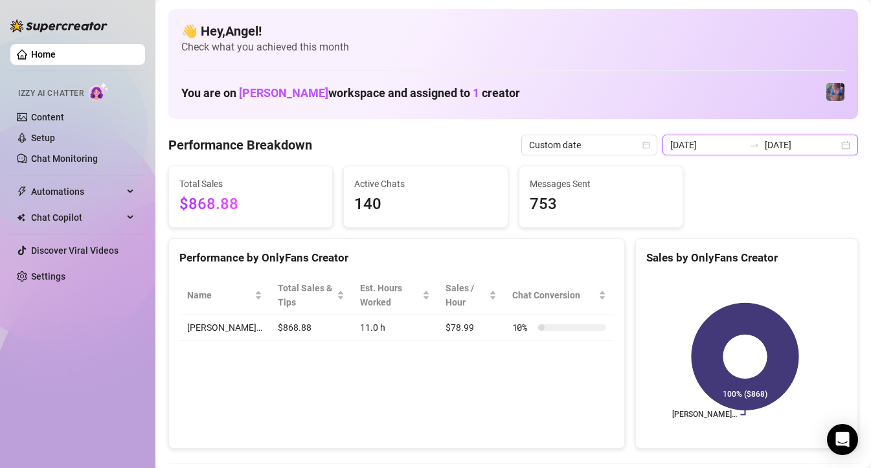
click at [719, 141] on input "[DATE]" at bounding box center [707, 145] width 74 height 14
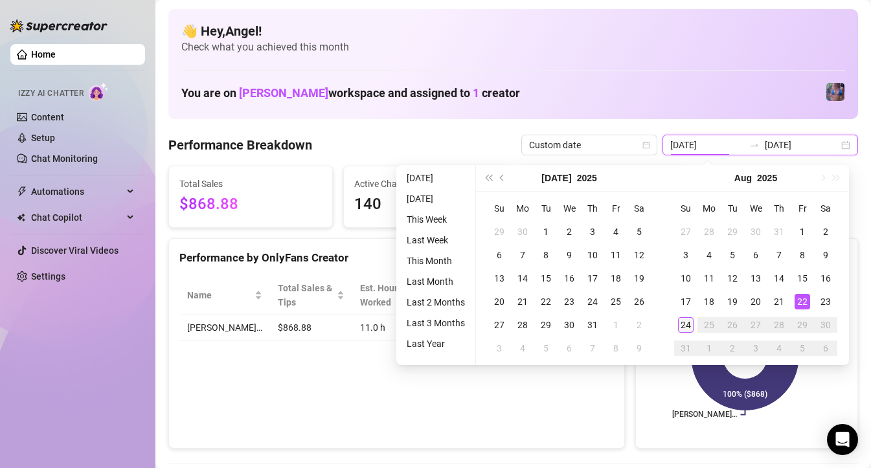
type input "[DATE]"
click at [678, 326] on div "24" at bounding box center [686, 325] width 16 height 16
click at [682, 326] on div "24" at bounding box center [686, 325] width 16 height 16
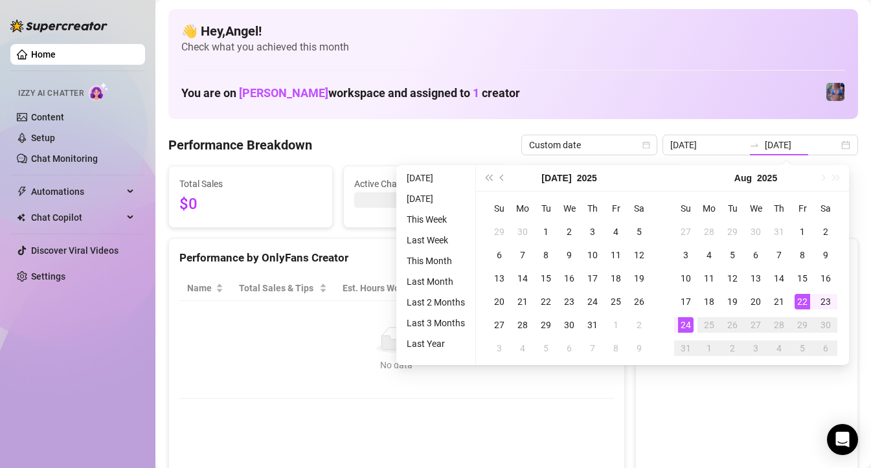
type input "[DATE]"
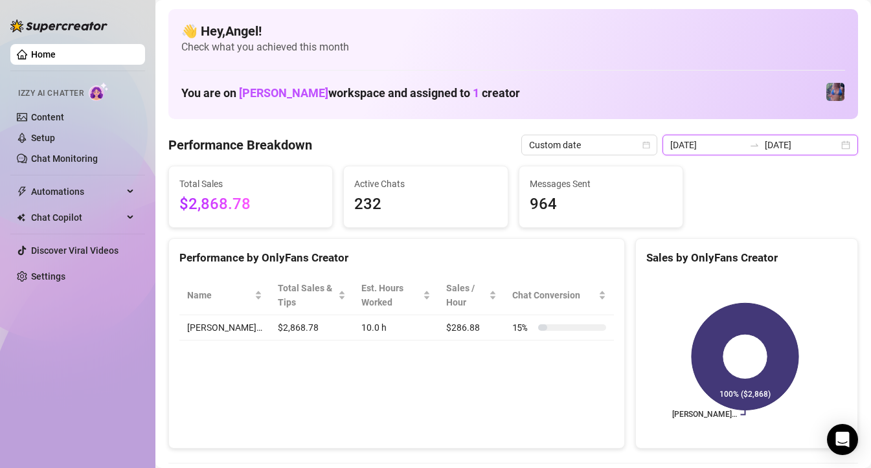
click at [723, 140] on input "[DATE]" at bounding box center [707, 145] width 74 height 14
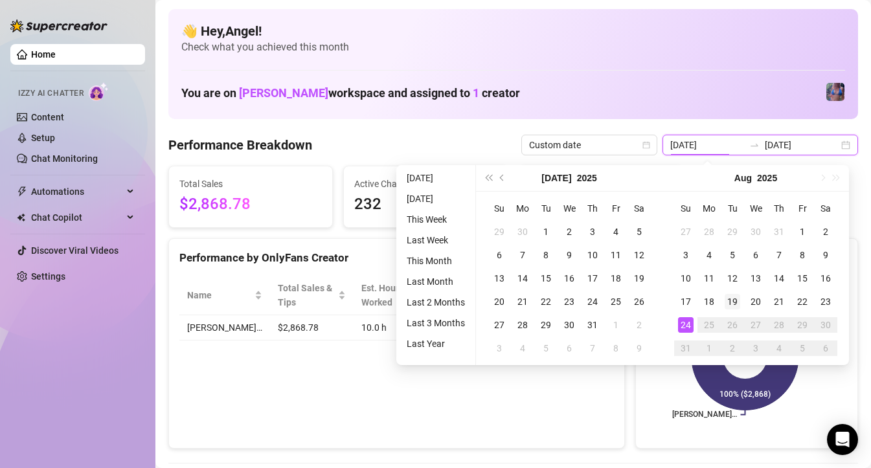
type input "[DATE]"
click at [728, 304] on div "19" at bounding box center [732, 302] width 16 height 16
click at [728, 299] on div "19" at bounding box center [732, 302] width 16 height 16
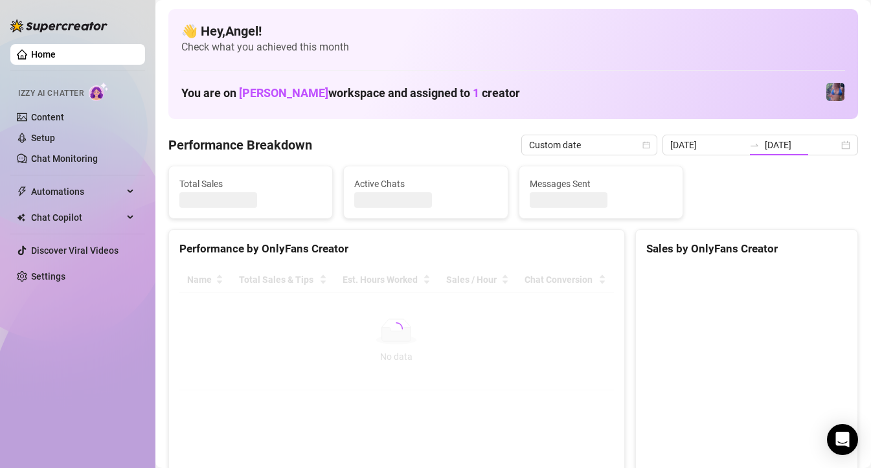
type input "[DATE]"
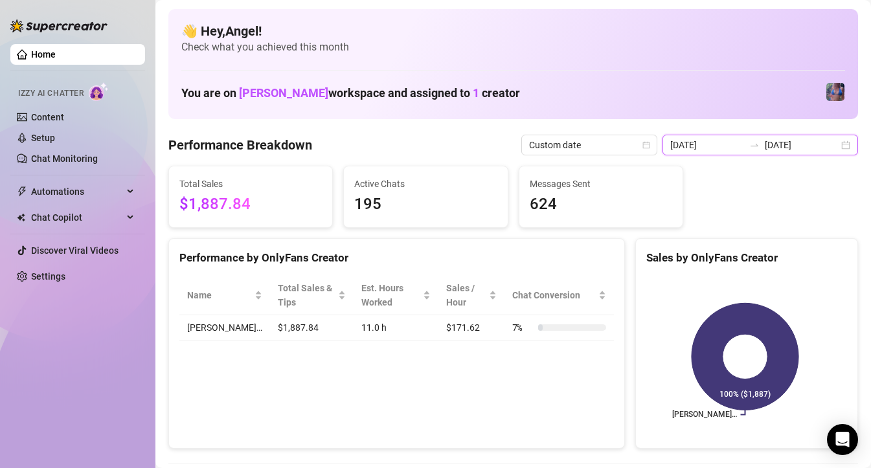
click at [699, 148] on input "[DATE]" at bounding box center [707, 145] width 74 height 14
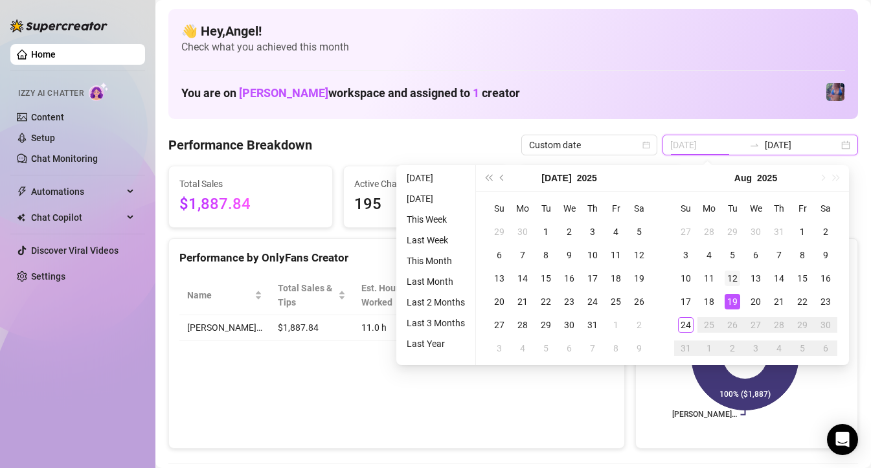
type input "[DATE]"
click at [730, 283] on div "12" at bounding box center [732, 279] width 16 height 16
click at [733, 277] on div "12" at bounding box center [732, 279] width 16 height 16
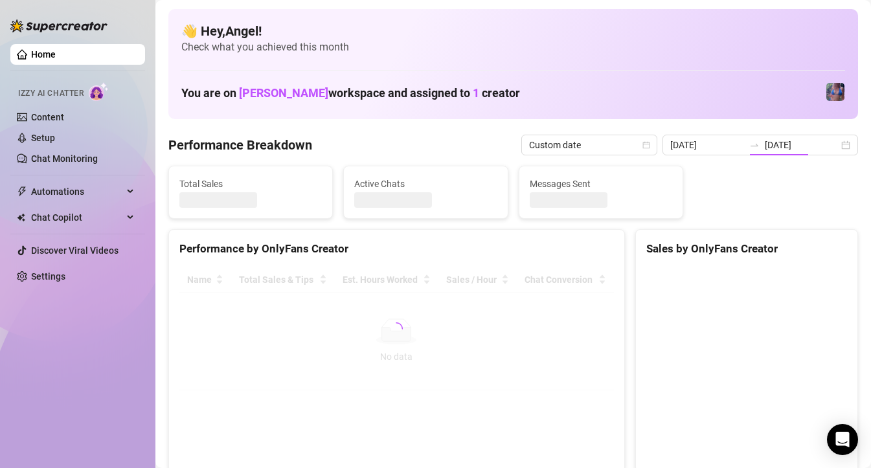
type input "[DATE]"
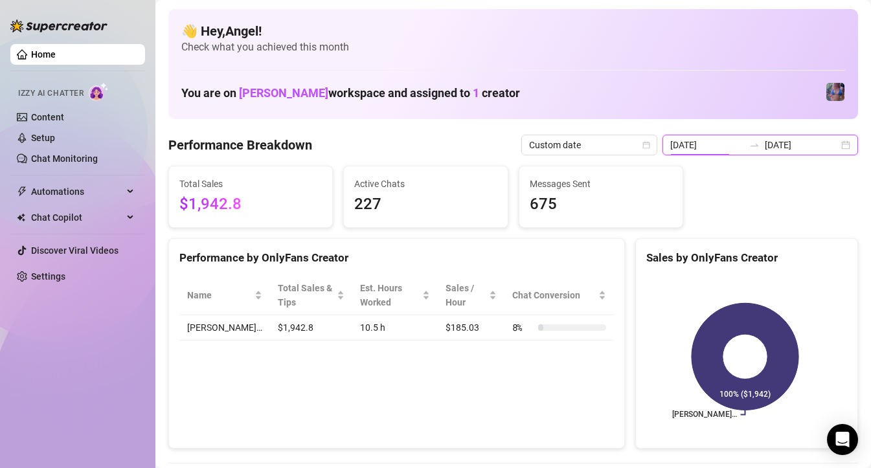
click at [744, 147] on input "[DATE]" at bounding box center [707, 145] width 74 height 14
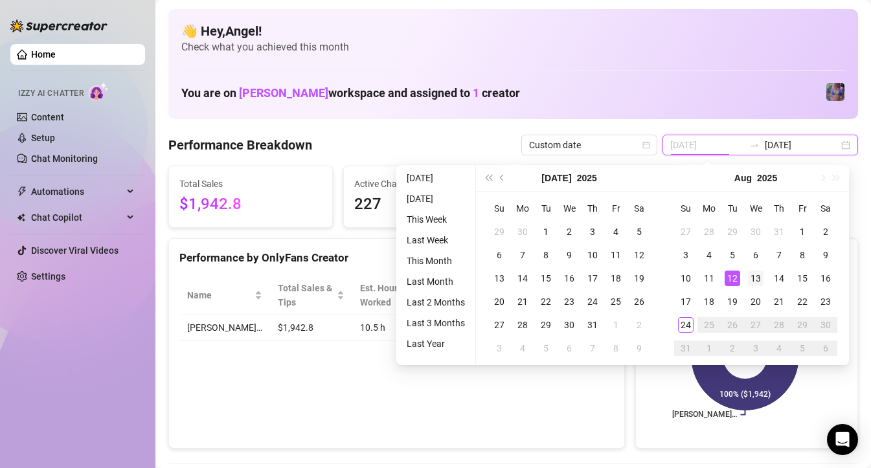
type input "[DATE]"
click at [746, 279] on td "13" at bounding box center [755, 278] width 23 height 23
click at [755, 278] on div "13" at bounding box center [756, 279] width 16 height 16
type input "[DATE]"
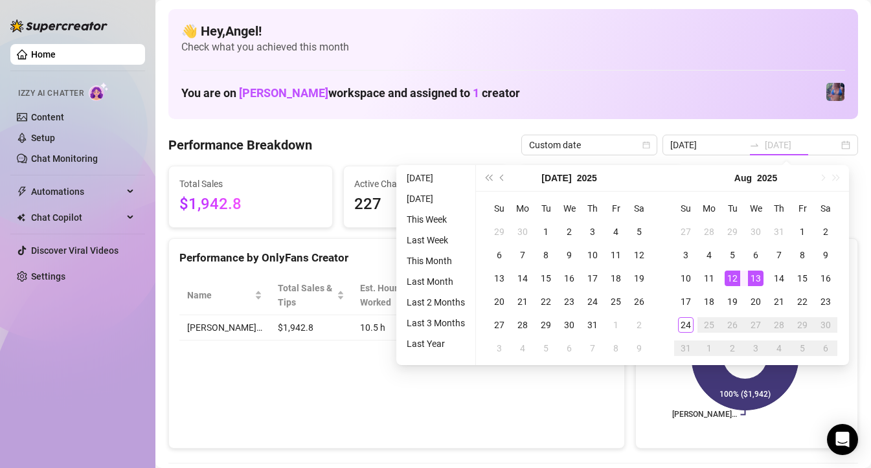
type input "[DATE]"
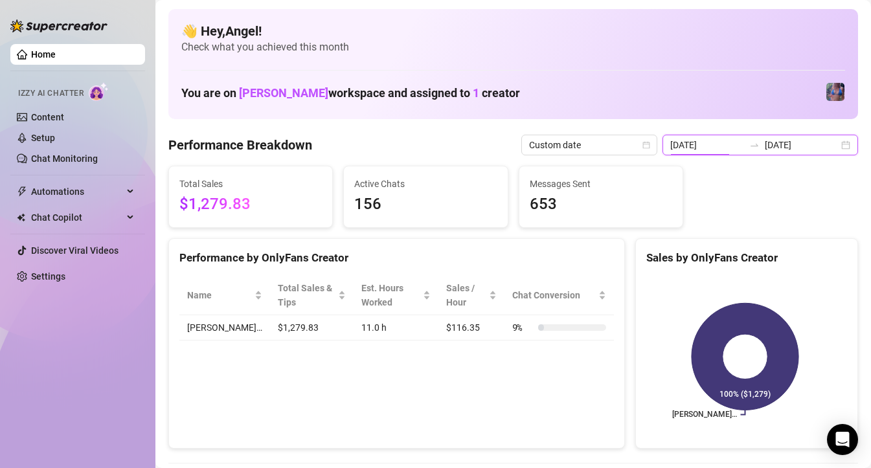
click at [719, 147] on input "[DATE]" at bounding box center [707, 145] width 74 height 14
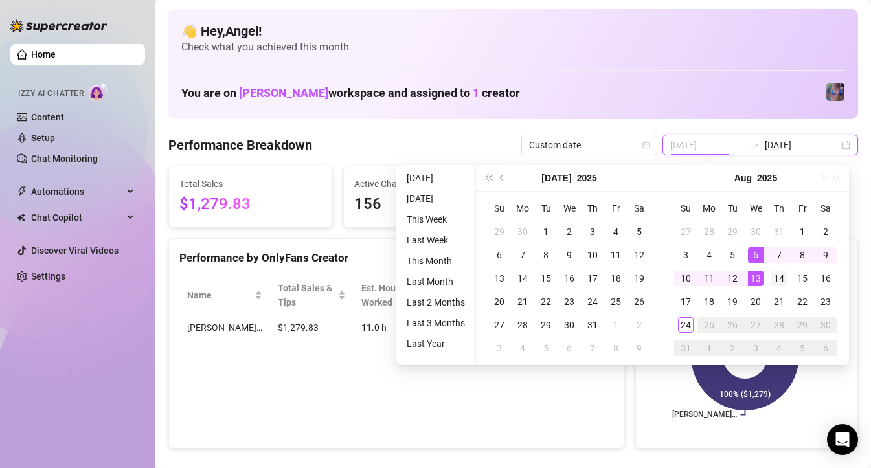
type input "[DATE]"
click at [779, 280] on div "14" at bounding box center [779, 279] width 16 height 16
click at [778, 280] on div "14" at bounding box center [779, 279] width 16 height 16
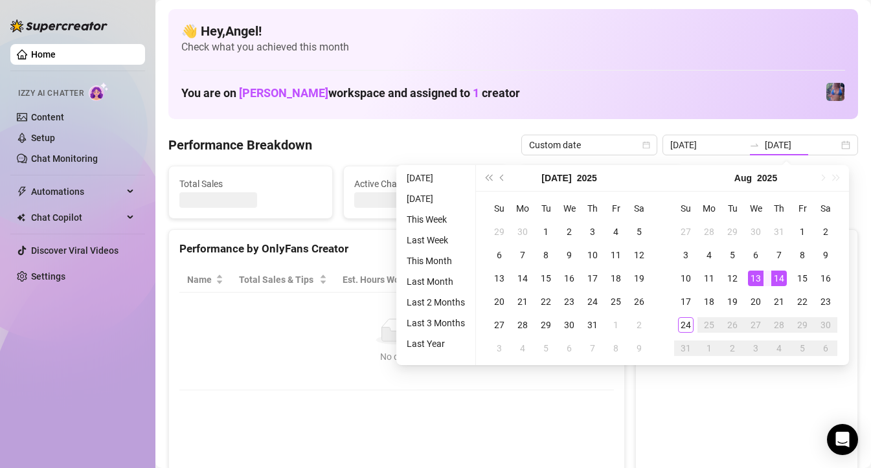
type input "[DATE]"
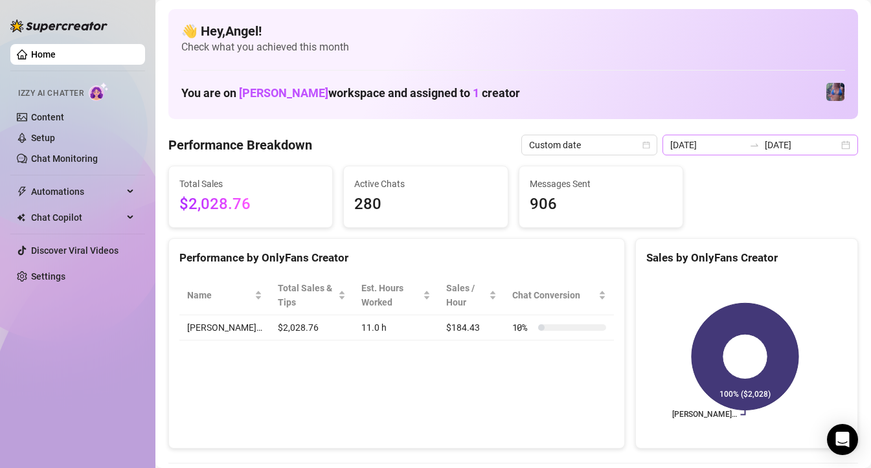
click at [756, 148] on icon "swap-right" at bounding box center [754, 145] width 10 height 10
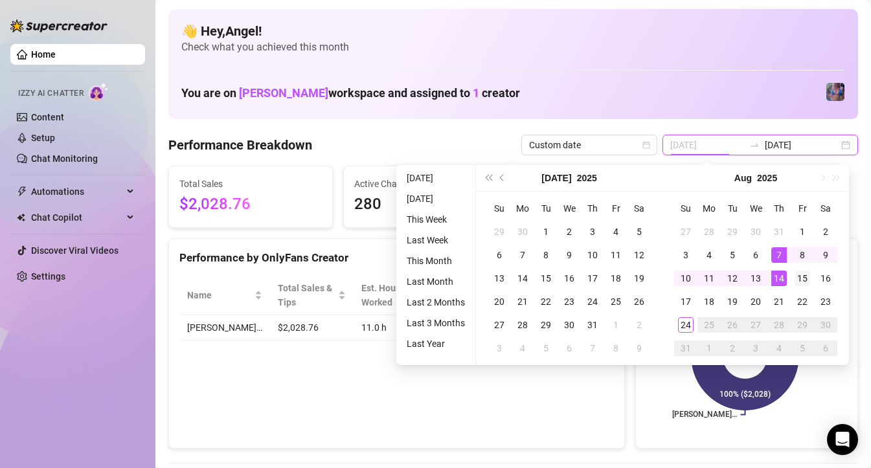
type input "2025-08-15"
click at [798, 278] on div "15" at bounding box center [802, 279] width 16 height 16
click at [802, 280] on div "15" at bounding box center [802, 279] width 16 height 16
type input "2025-08-15"
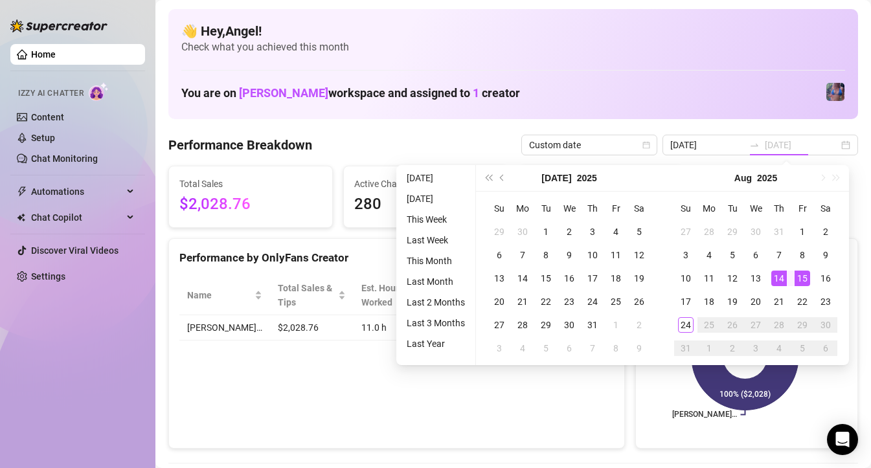
type input "2025-08-15"
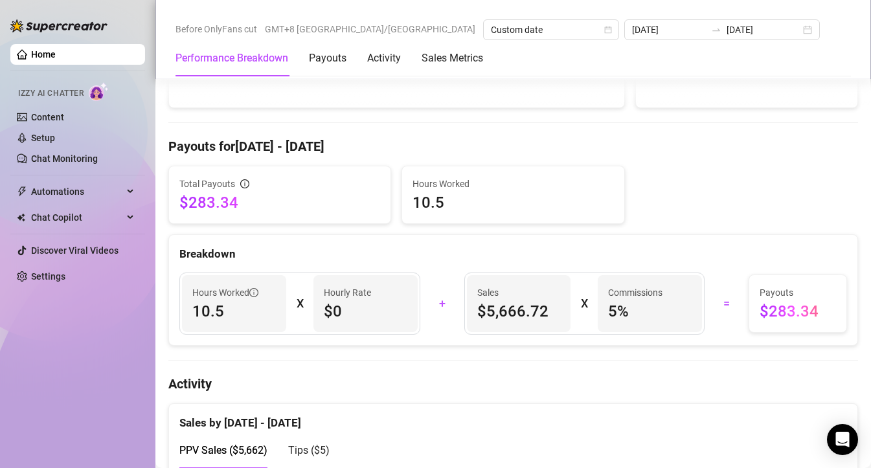
scroll to position [341, 0]
click at [43, 54] on link "Home" at bounding box center [43, 54] width 25 height 10
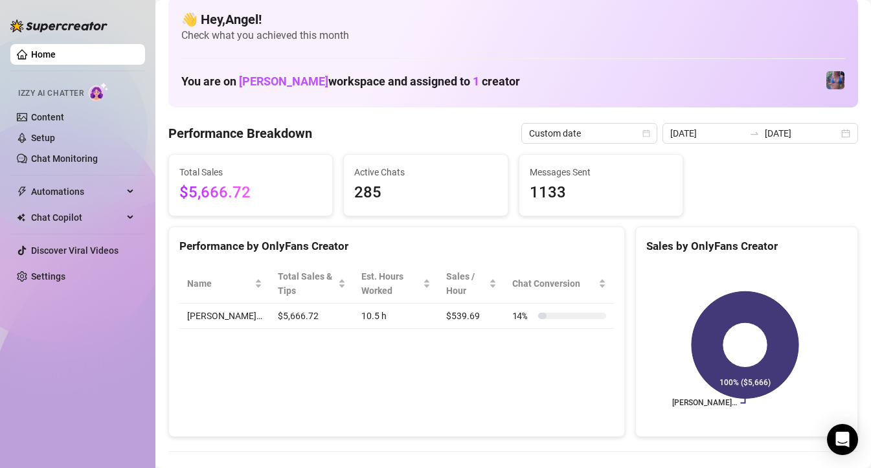
scroll to position [0, 0]
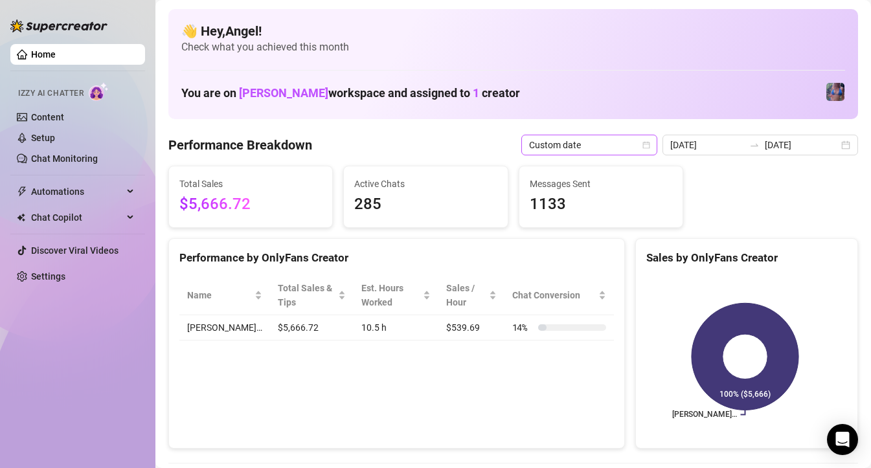
click at [616, 146] on span "Custom date" at bounding box center [589, 144] width 120 height 19
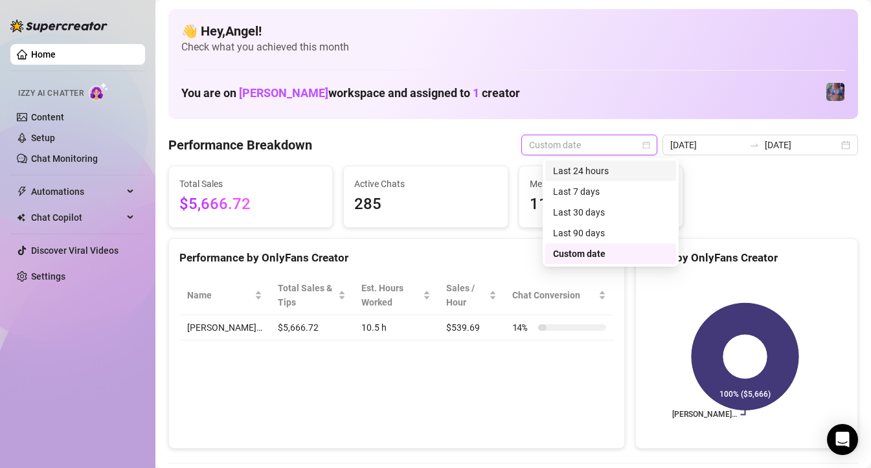
click at [579, 169] on div "Last 24 hours" at bounding box center [610, 171] width 115 height 14
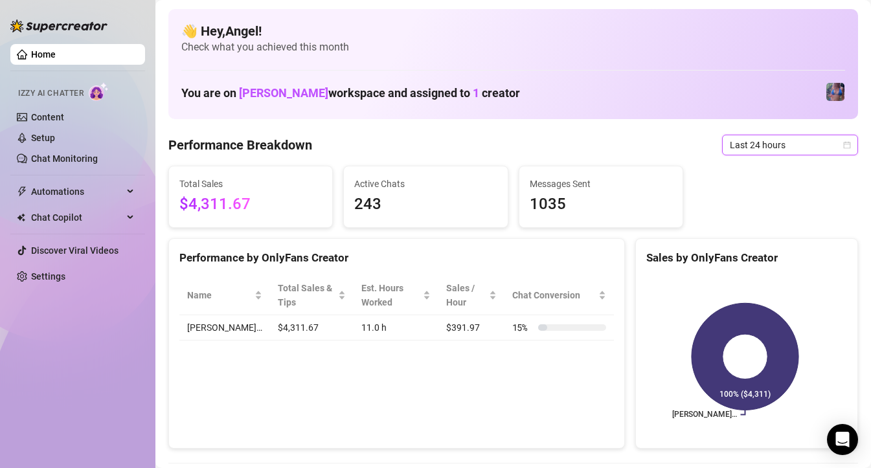
click at [735, 145] on span "Last 24 hours" at bounding box center [790, 144] width 120 height 19
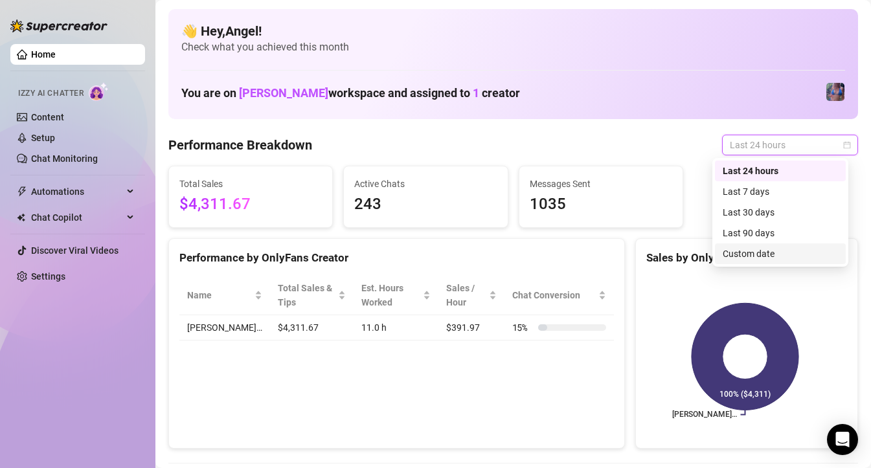
click at [745, 252] on div "Custom date" at bounding box center [780, 254] width 115 height 14
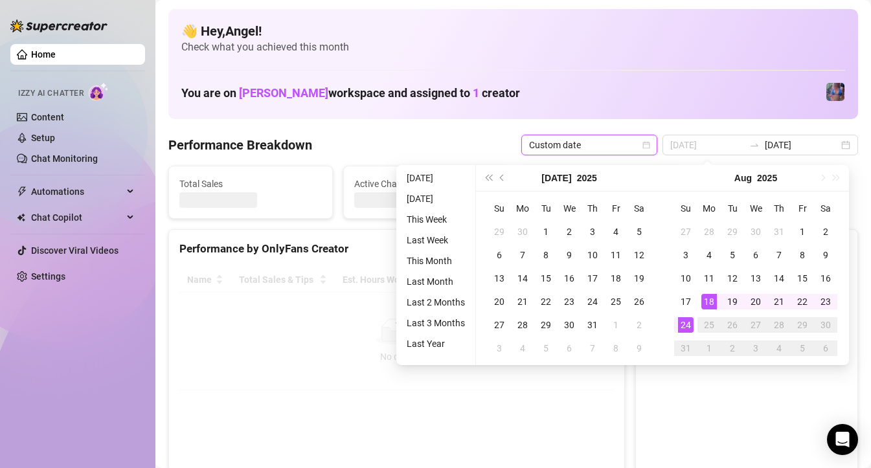
type input "[DATE]"
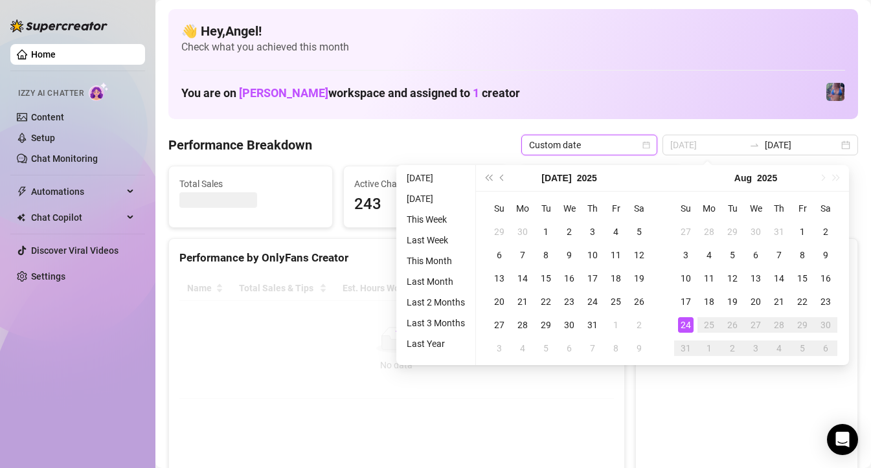
click at [688, 320] on div "24" at bounding box center [686, 325] width 16 height 16
click at [684, 326] on div "24" at bounding box center [686, 325] width 16 height 16
type input "[DATE]"
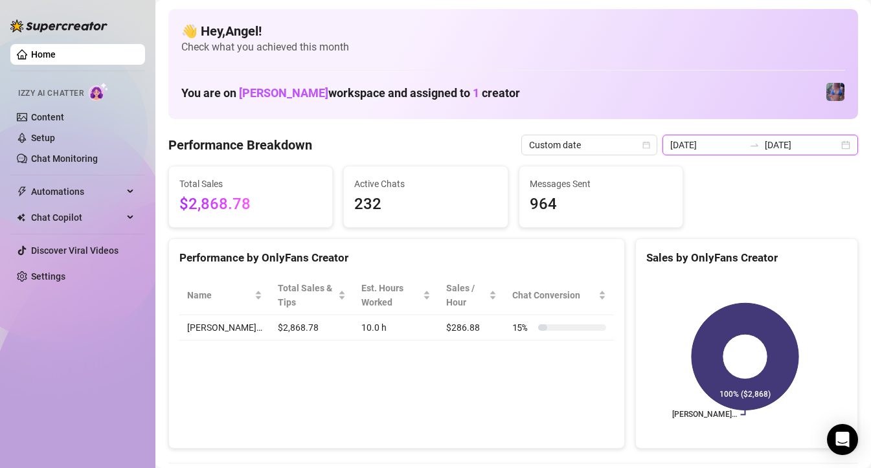
click at [716, 148] on input "[DATE]" at bounding box center [707, 145] width 74 height 14
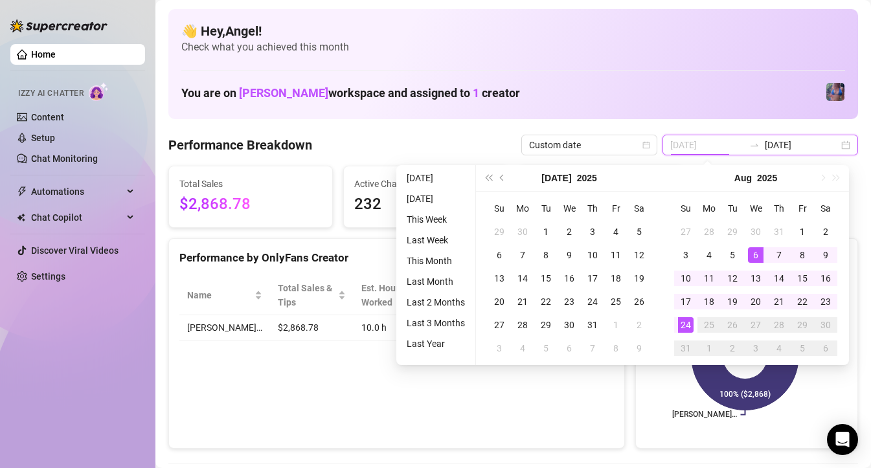
type input "[DATE]"
click at [686, 322] on div "24" at bounding box center [686, 325] width 16 height 16
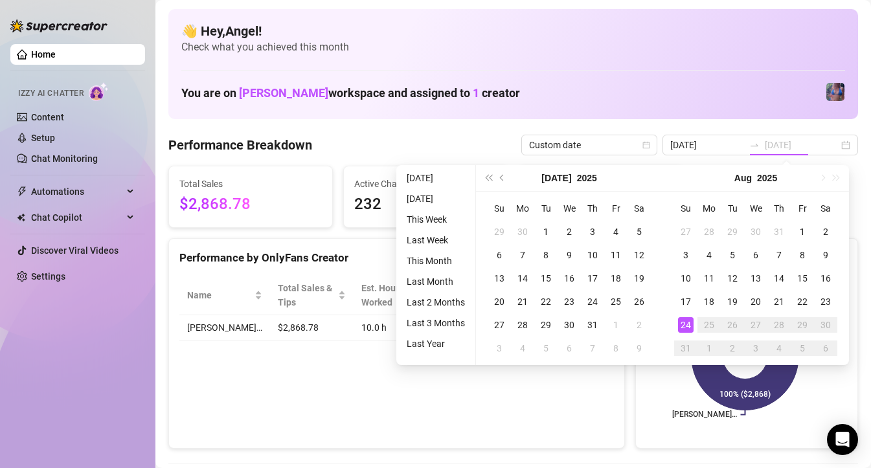
click at [686, 326] on div "24" at bounding box center [686, 325] width 16 height 16
